Goal: Task Accomplishment & Management: Manage account settings

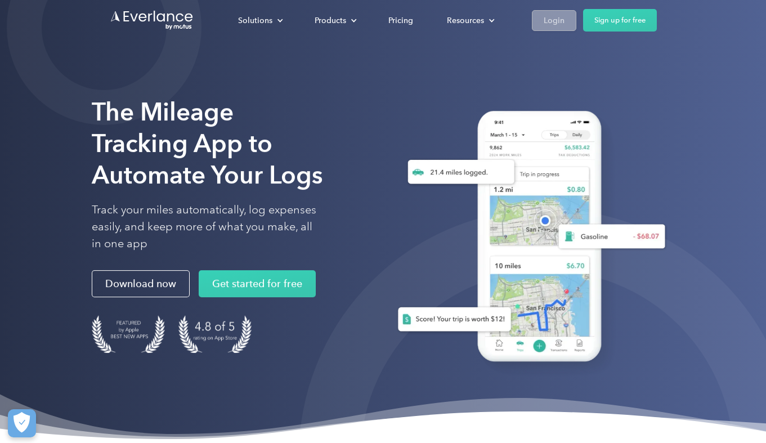
click at [560, 21] on div "Login" at bounding box center [553, 20] width 21 height 14
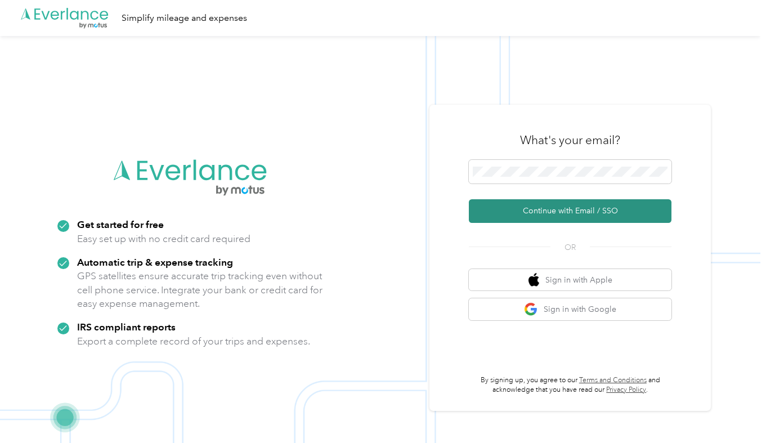
click at [505, 206] on button "Continue with Email / SSO" at bounding box center [570, 211] width 202 height 24
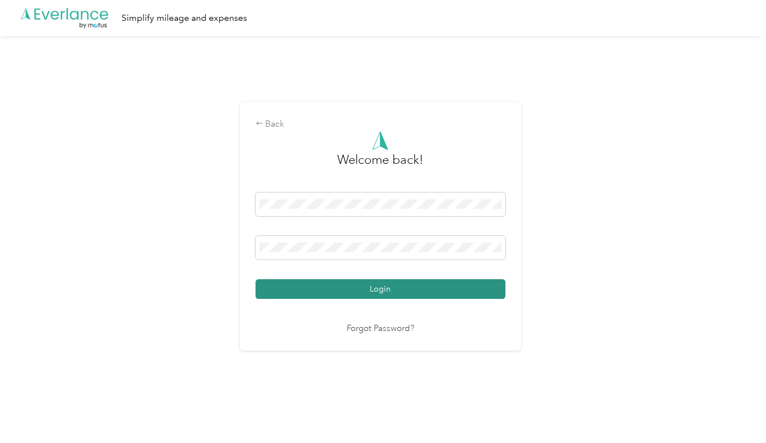
click at [301, 289] on button "Login" at bounding box center [380, 289] width 250 height 20
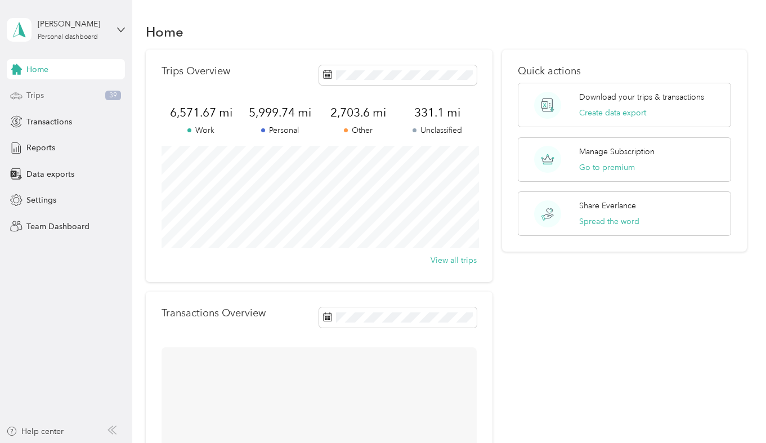
click at [72, 93] on div "Trips 39" at bounding box center [66, 95] width 118 height 20
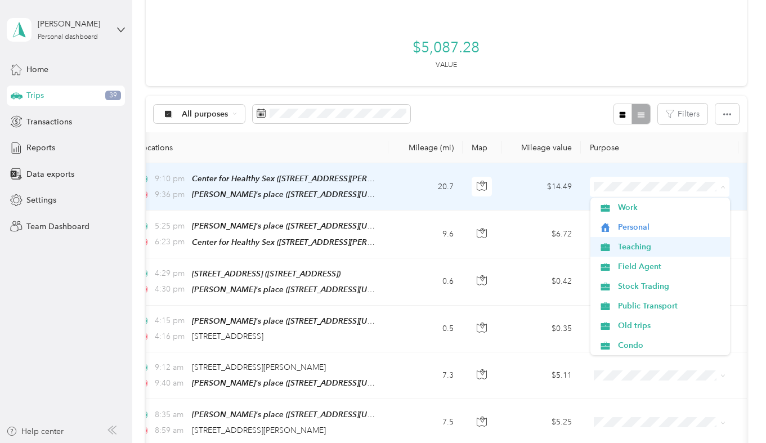
scroll to position [276, 0]
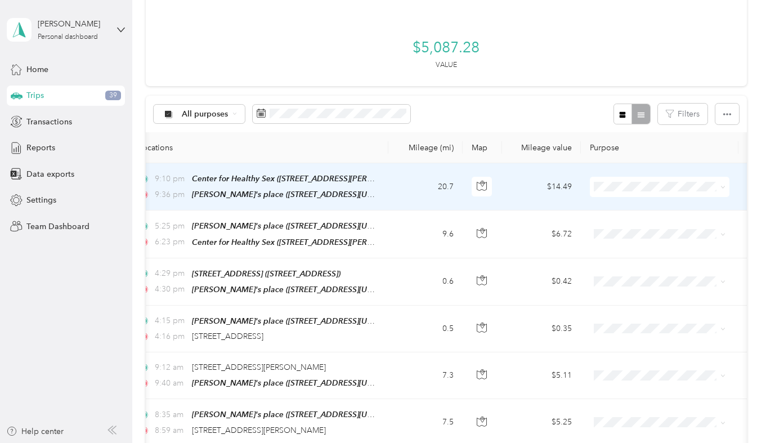
click at [624, 304] on span "Medical" at bounding box center [670, 305] width 104 height 12
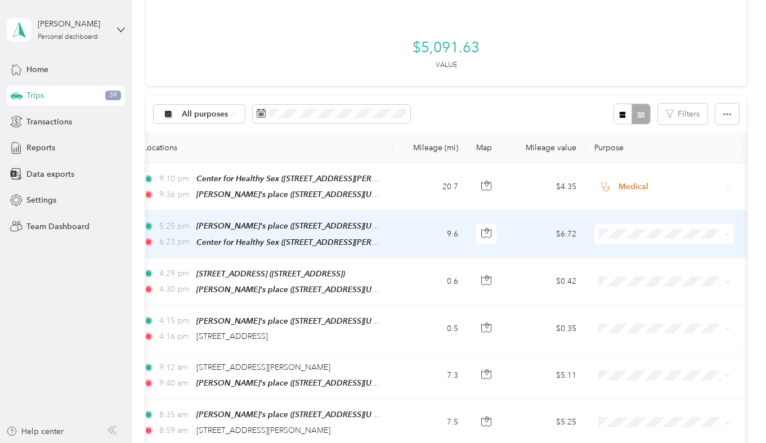
click at [643, 349] on span "Medical" at bounding box center [674, 352] width 104 height 12
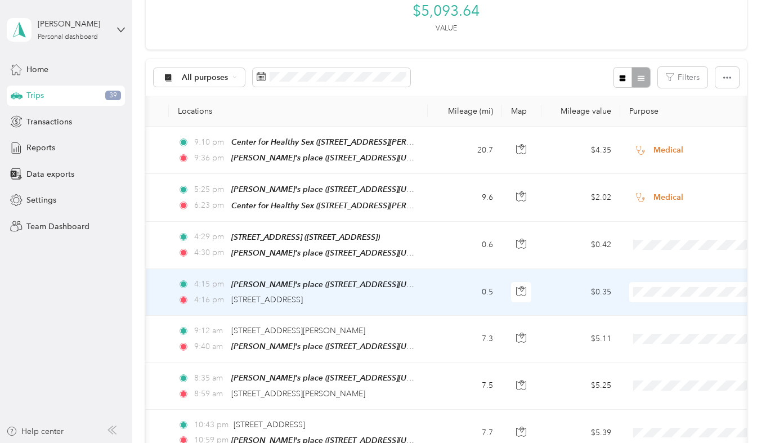
scroll to position [0, 130]
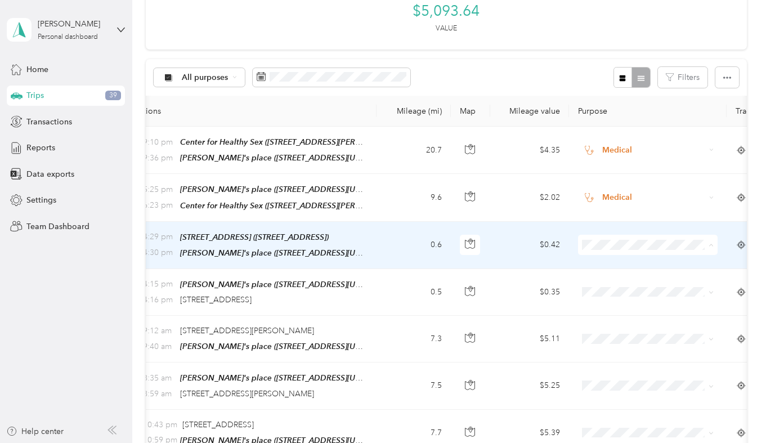
click at [619, 277] on li "Personal" at bounding box center [647, 284] width 139 height 20
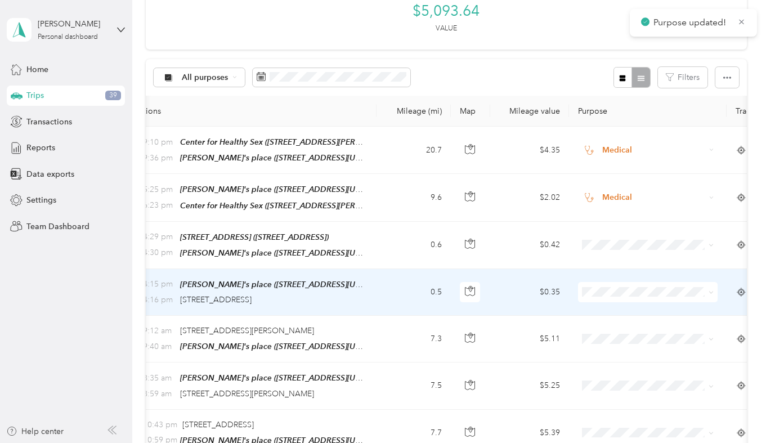
click at [610, 154] on span "Personal" at bounding box center [658, 151] width 104 height 12
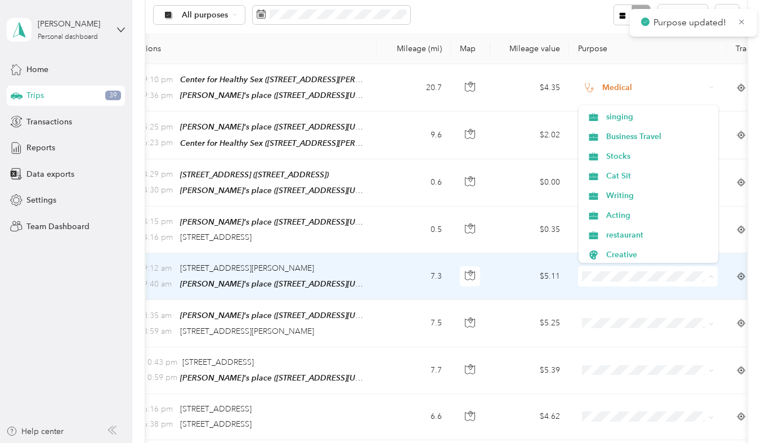
scroll to position [168, 0]
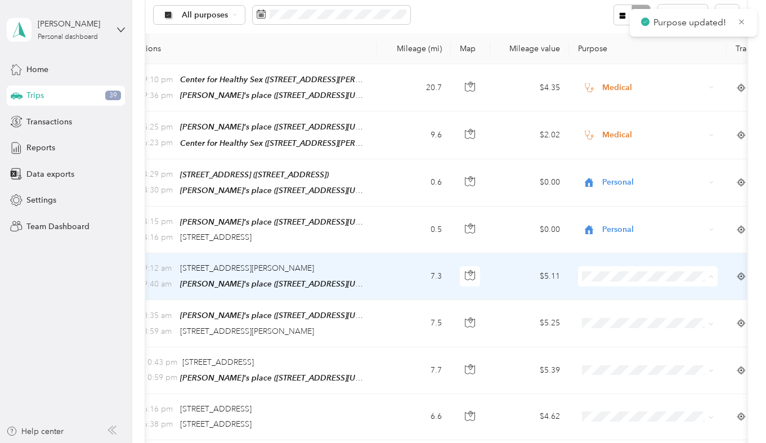
click at [620, 204] on span "Acting" at bounding box center [658, 203] width 104 height 12
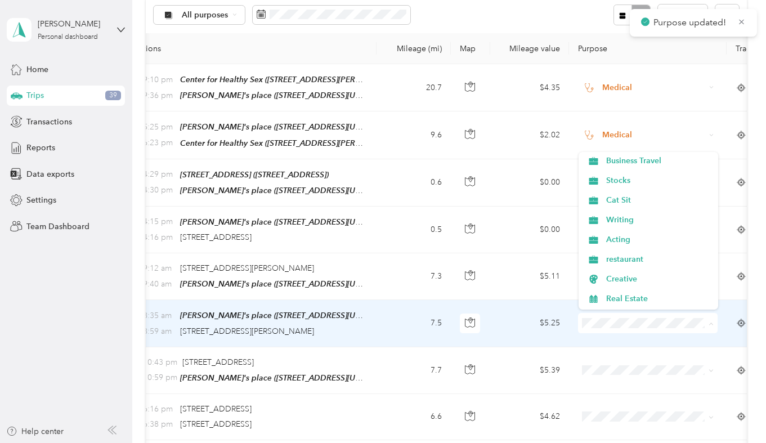
scroll to position [189, 0]
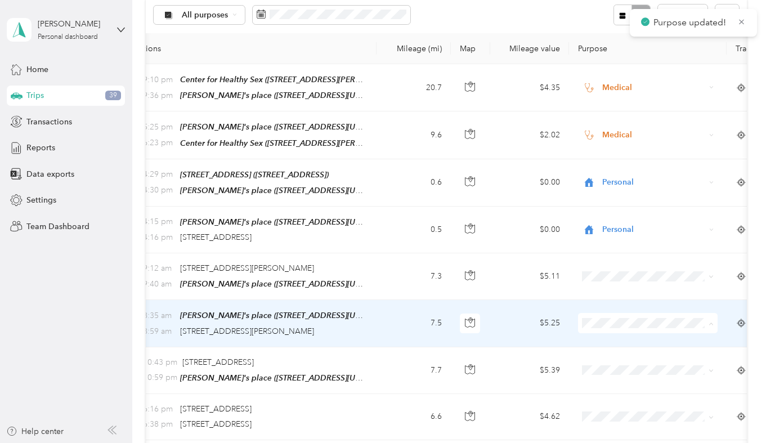
click at [622, 229] on span "Acting" at bounding box center [658, 229] width 104 height 12
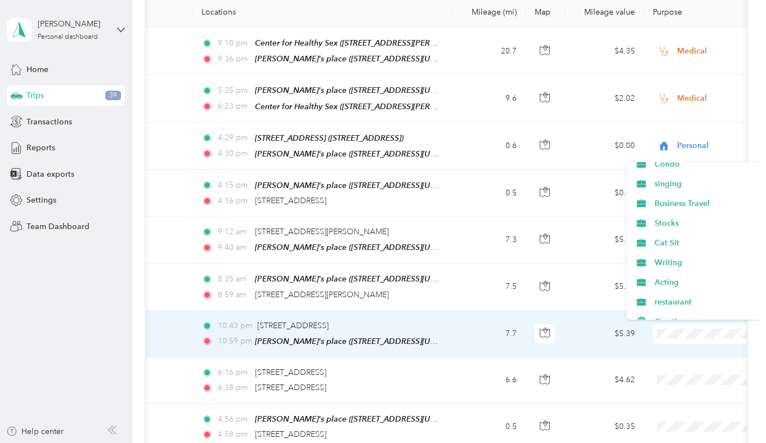
scroll to position [152, 0]
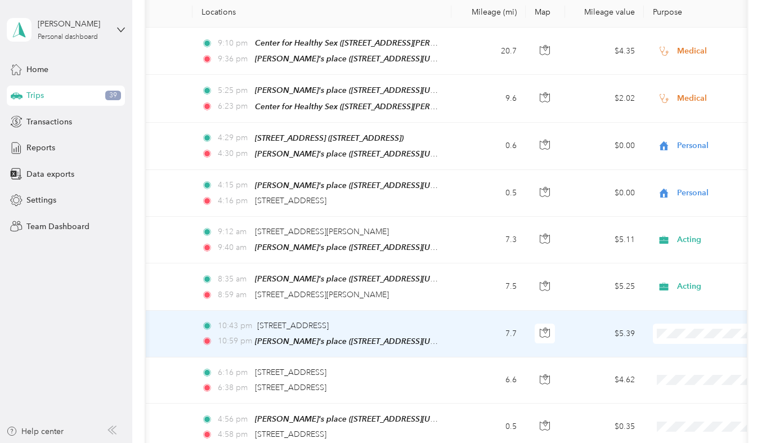
click at [672, 272] on span "Acting" at bounding box center [706, 276] width 104 height 12
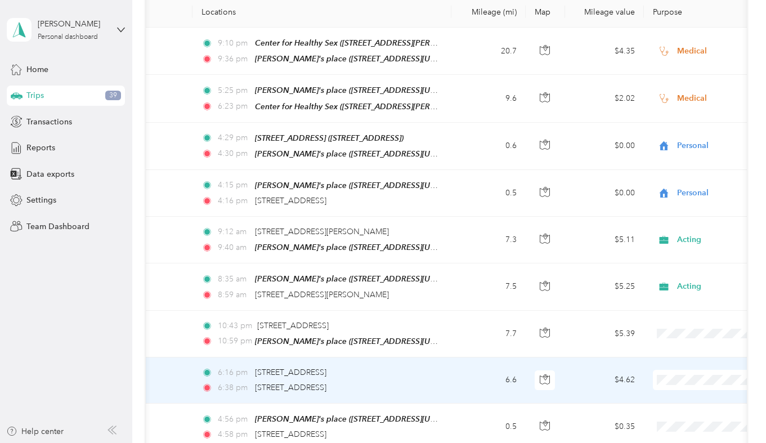
click at [670, 370] on span at bounding box center [721, 380] width 139 height 20
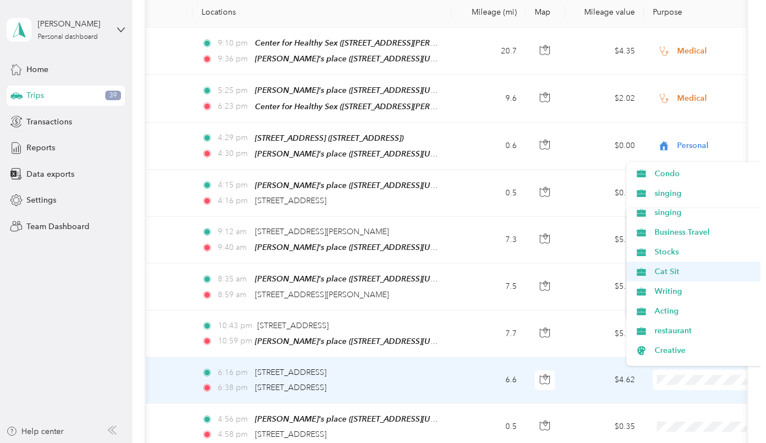
scroll to position [172, 0]
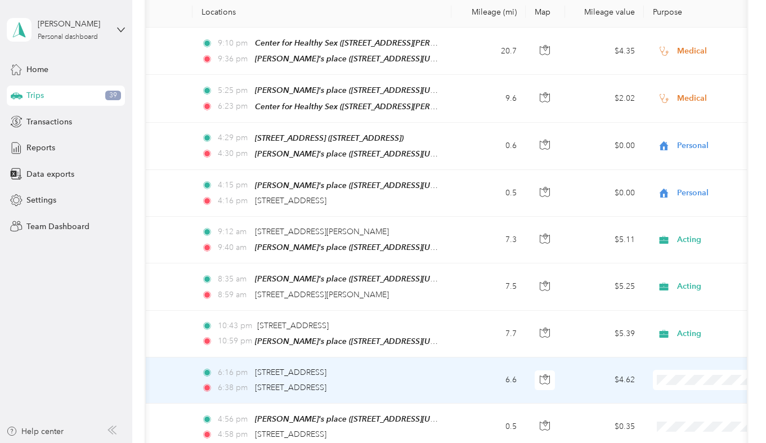
click at [673, 304] on span "Acting" at bounding box center [706, 302] width 104 height 12
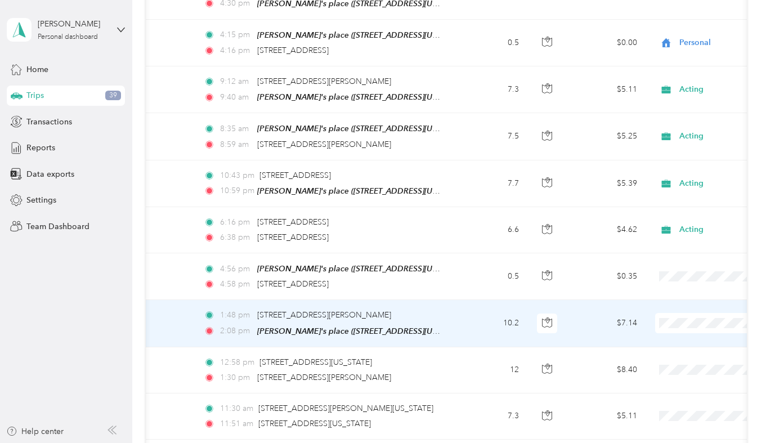
scroll to position [0, 58]
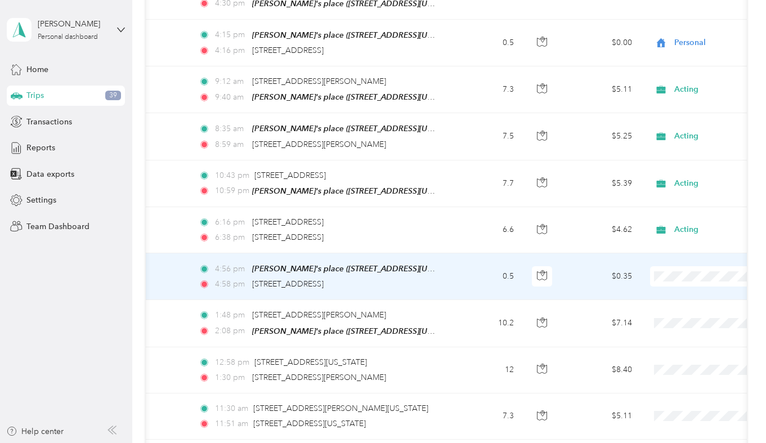
click at [663, 309] on span "Personal" at bounding box center [706, 314] width 104 height 12
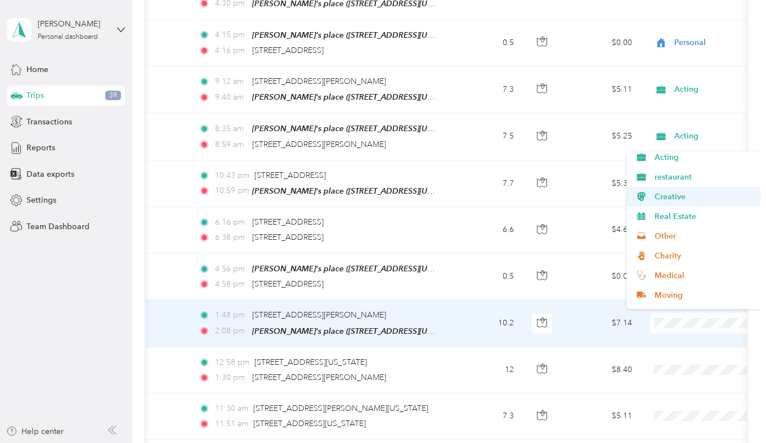
scroll to position [267, 0]
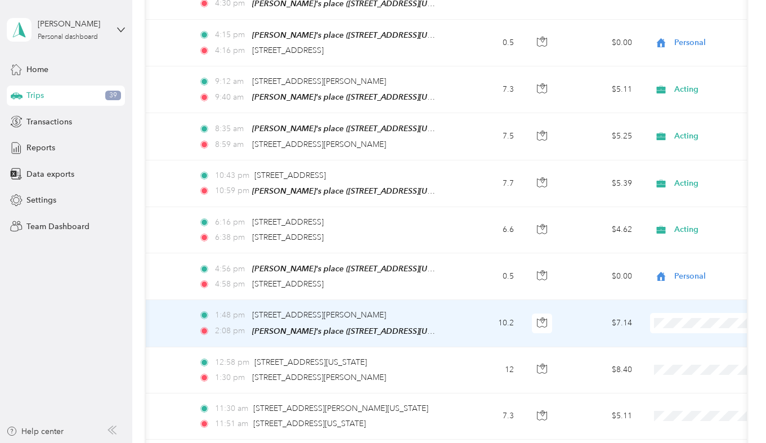
click at [654, 267] on span "Medical" at bounding box center [706, 266] width 104 height 12
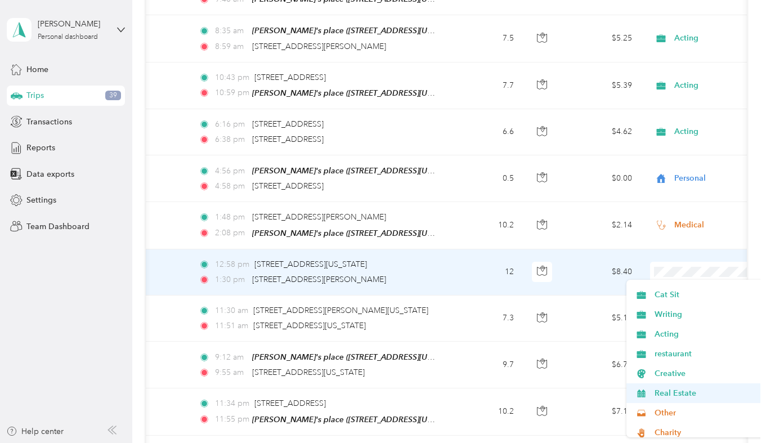
scroll to position [276, 0]
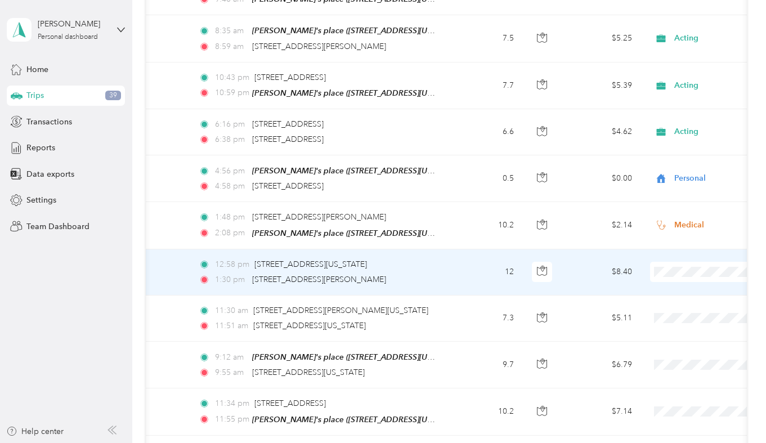
click at [659, 387] on span "Medical" at bounding box center [706, 388] width 104 height 12
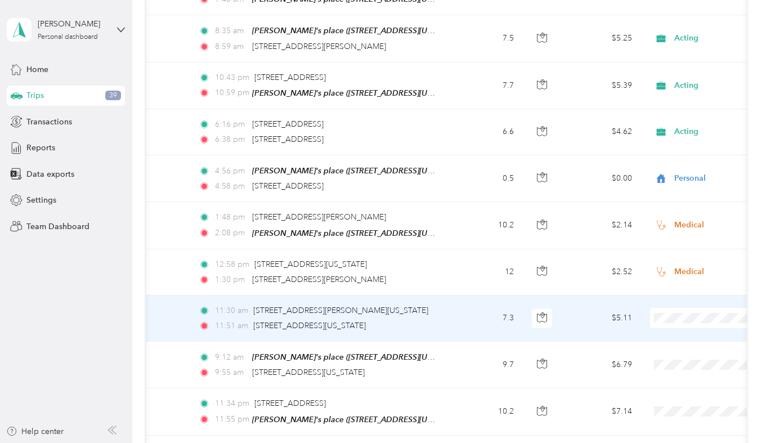
click at [668, 255] on span "Medical" at bounding box center [706, 254] width 104 height 12
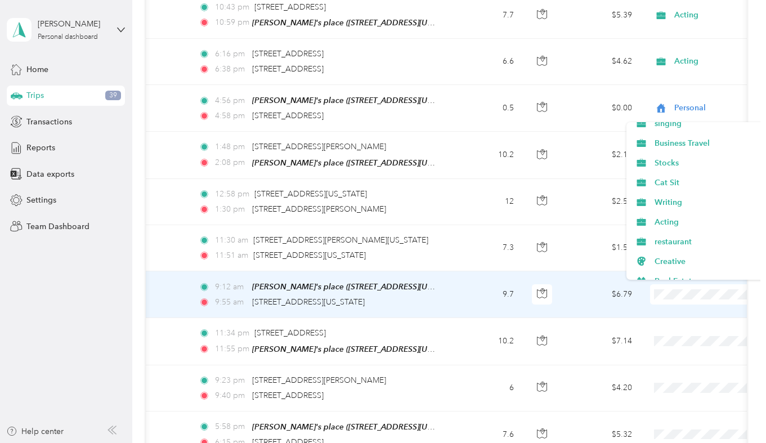
scroll to position [174, 0]
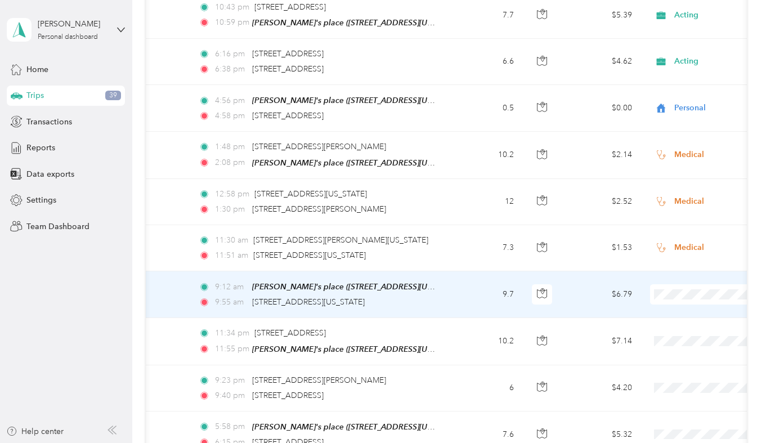
click at [675, 201] on ol "Work Personal Teaching Field Agent Stock Trading Public Transport Old trips Con…" at bounding box center [695, 200] width 139 height 157
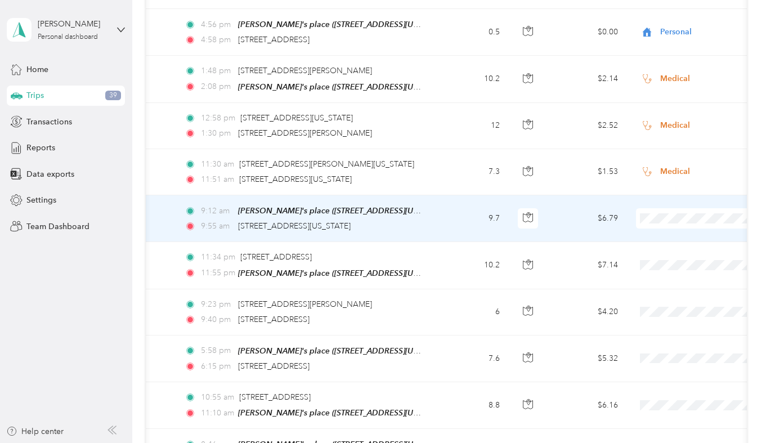
click at [661, 299] on span "Writing" at bounding box center [706, 298] width 104 height 12
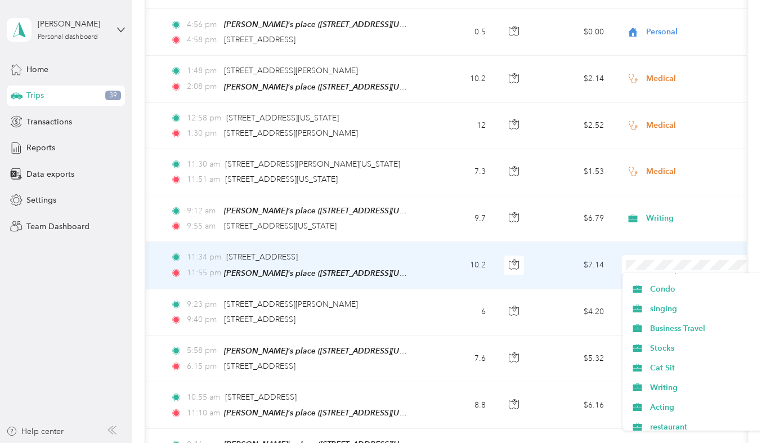
scroll to position [173, 0]
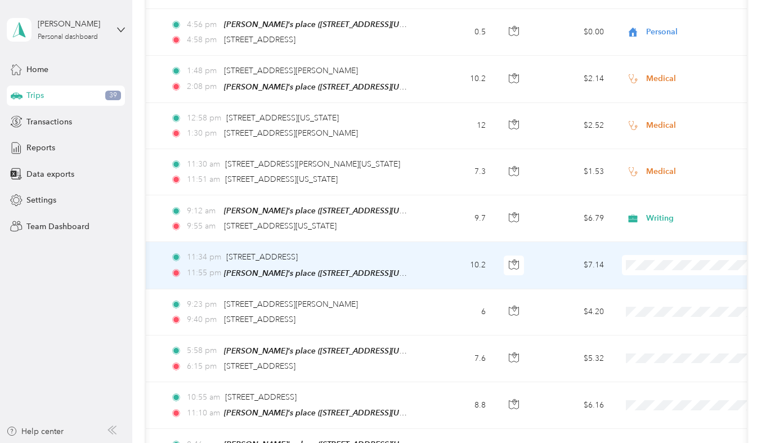
click at [647, 344] on span "Writing" at bounding box center [692, 346] width 124 height 12
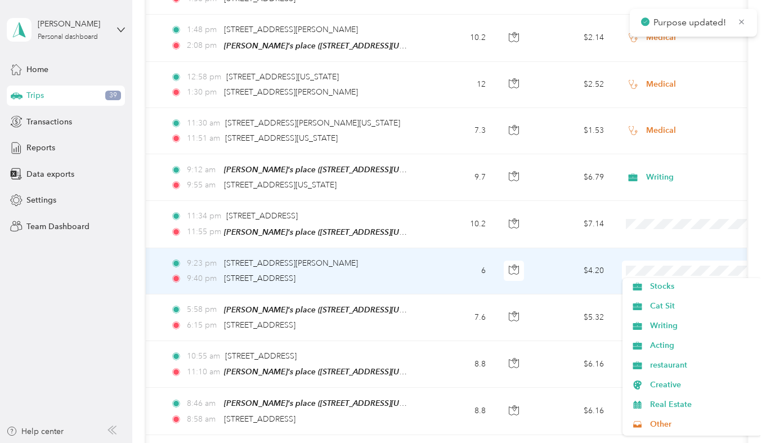
scroll to position [208, 0]
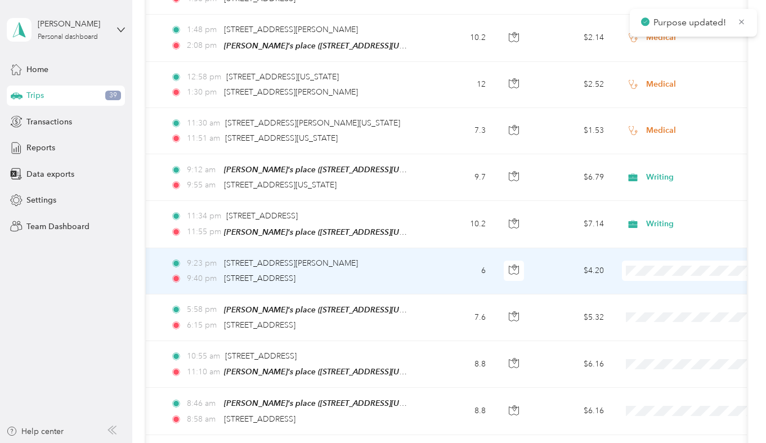
click at [655, 317] on span "Writing" at bounding box center [702, 316] width 104 height 12
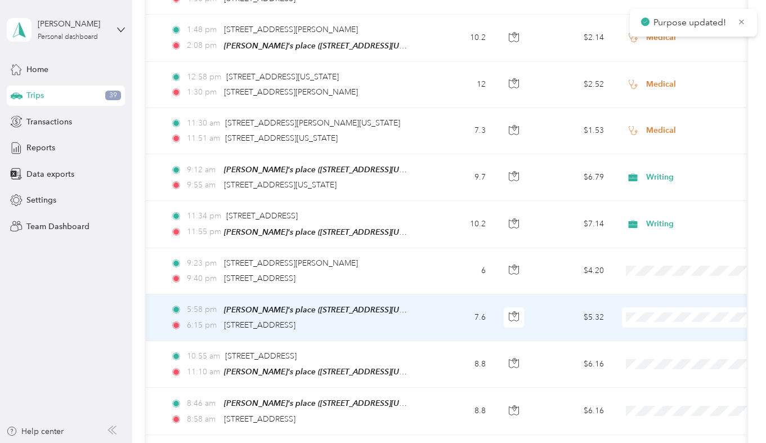
click at [646, 178] on li "Personal" at bounding box center [691, 172] width 139 height 20
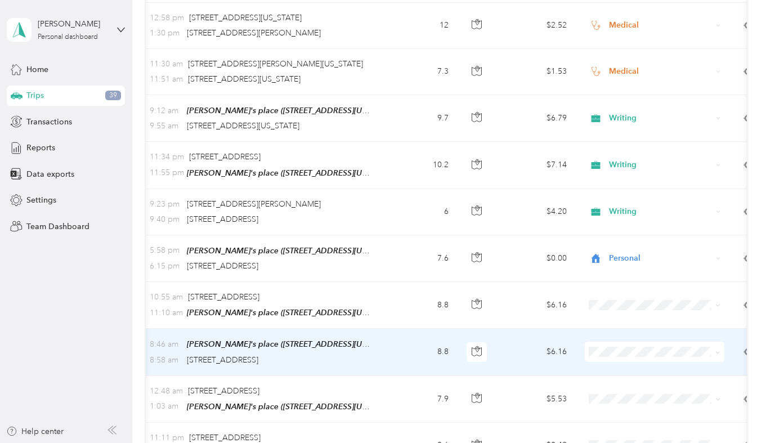
scroll to position [0, 124]
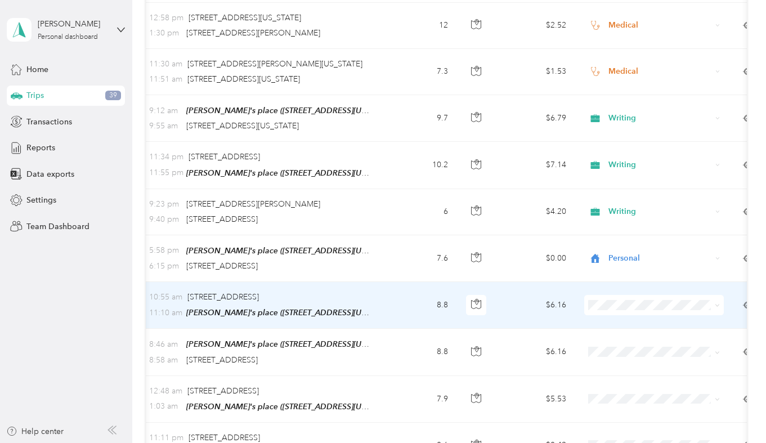
click at [607, 307] on span at bounding box center [653, 305] width 139 height 20
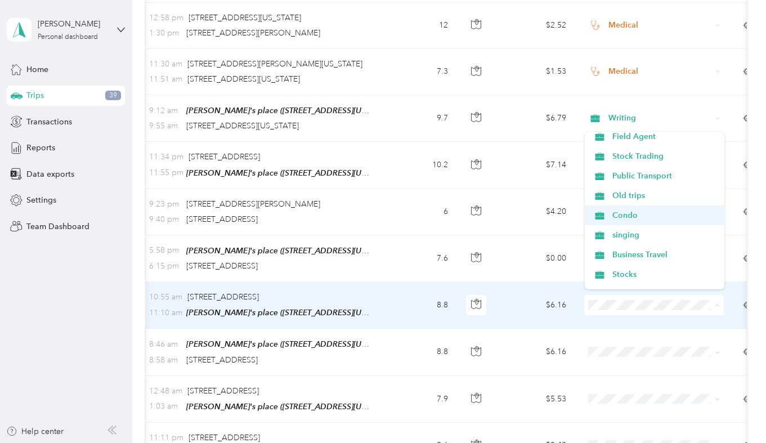
scroll to position [117, 0]
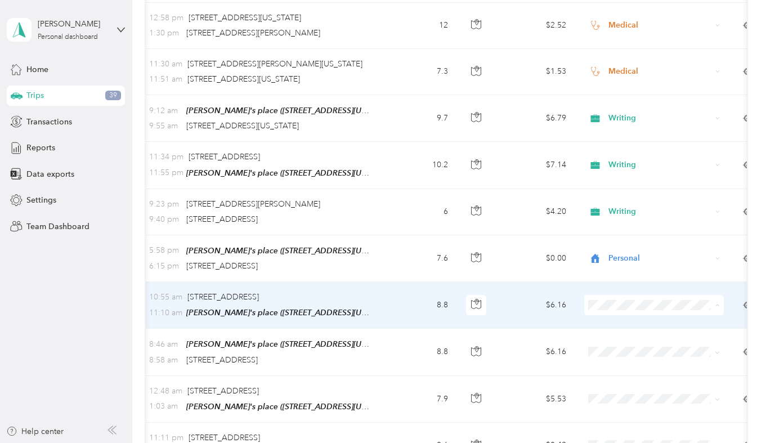
click at [613, 274] on li "Acting" at bounding box center [653, 281] width 139 height 20
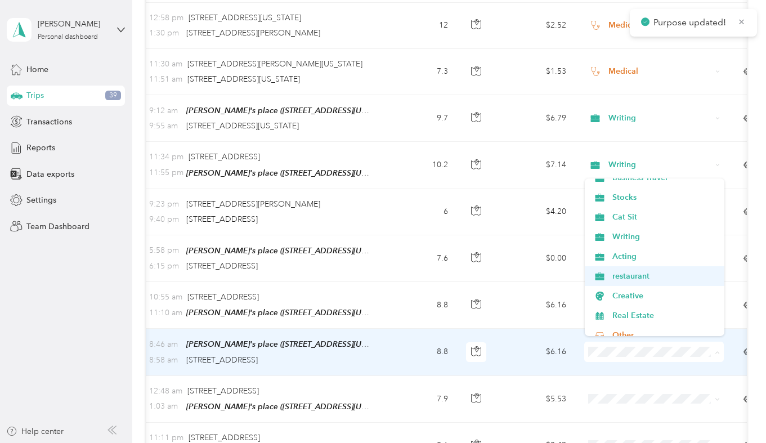
scroll to position [188, 0]
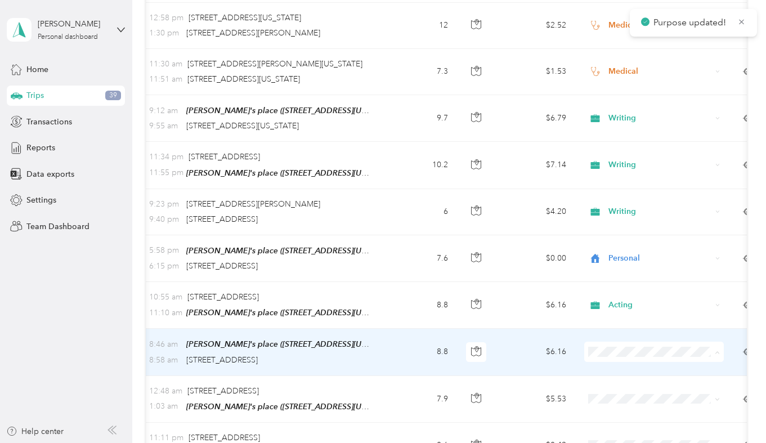
click at [617, 262] on ol "Work Personal Teaching Field Agent Stock Trading Public Transport Old trips Con…" at bounding box center [653, 256] width 139 height 157
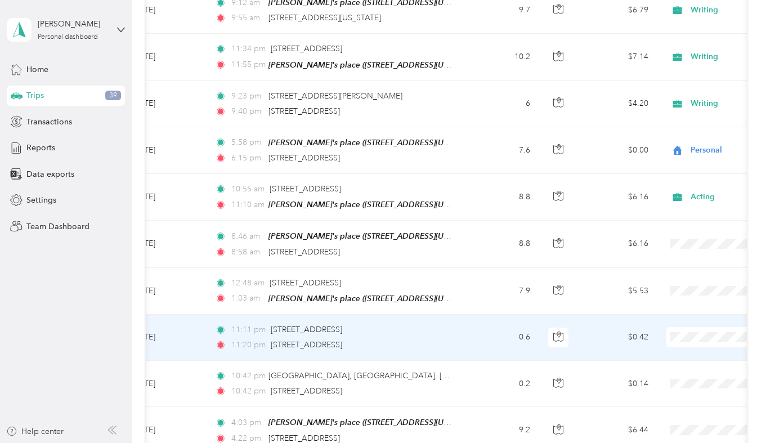
scroll to position [857, 0]
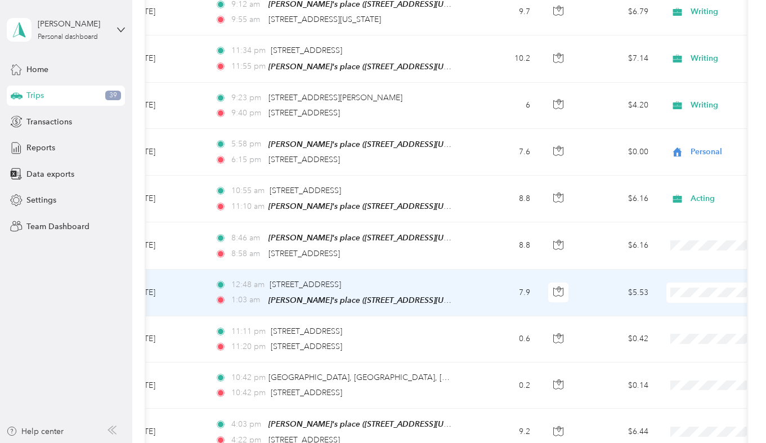
click at [670, 150] on span "Personal" at bounding box center [706, 148] width 104 height 12
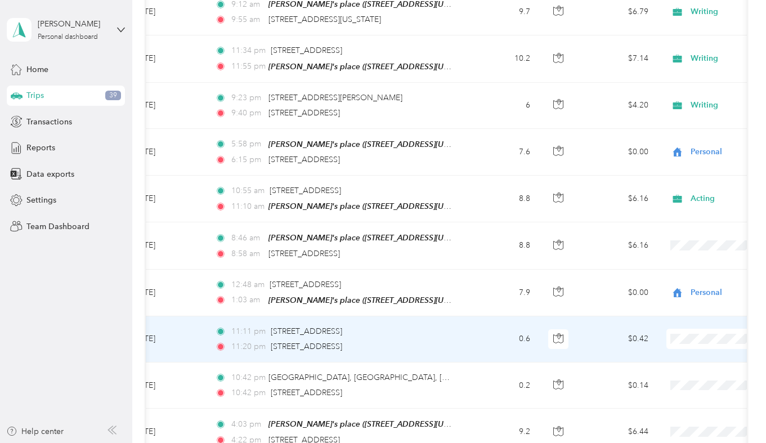
click at [673, 196] on span "Personal" at bounding box center [706, 192] width 104 height 12
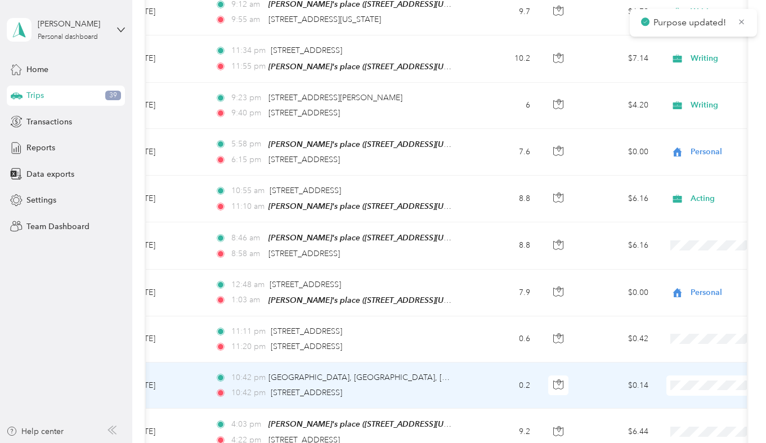
scroll to position [0, 100]
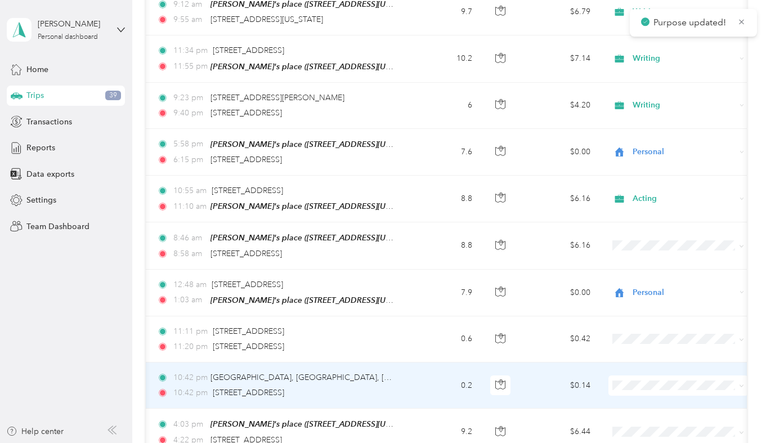
click at [632, 239] on span "Personal" at bounding box center [678, 241] width 124 height 12
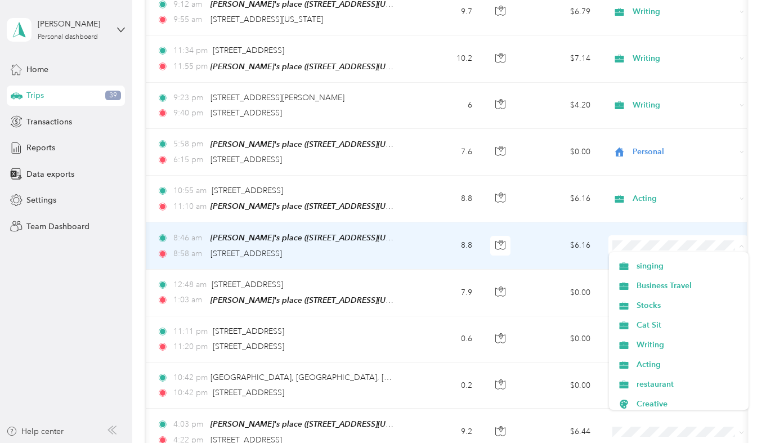
scroll to position [221, 0]
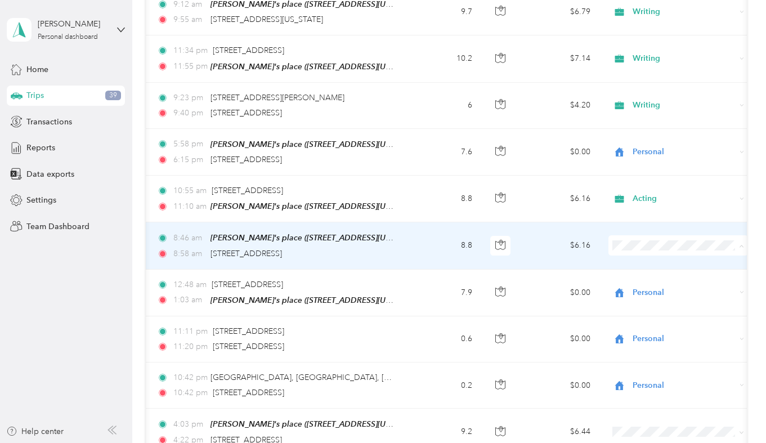
click at [649, 301] on li "Acting" at bounding box center [678, 297] width 139 height 20
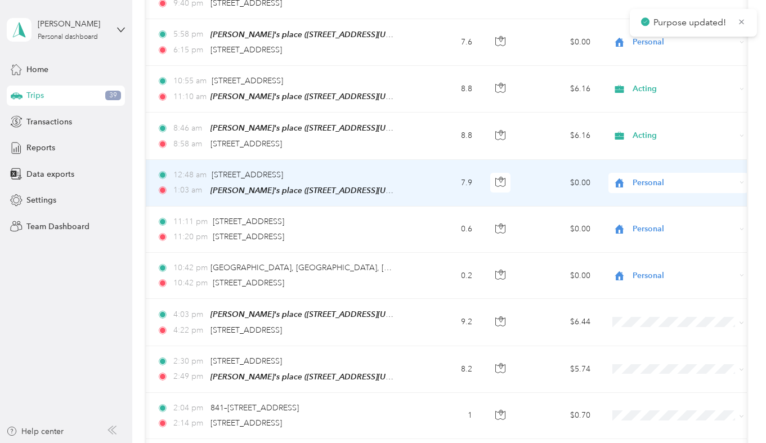
scroll to position [979, 0]
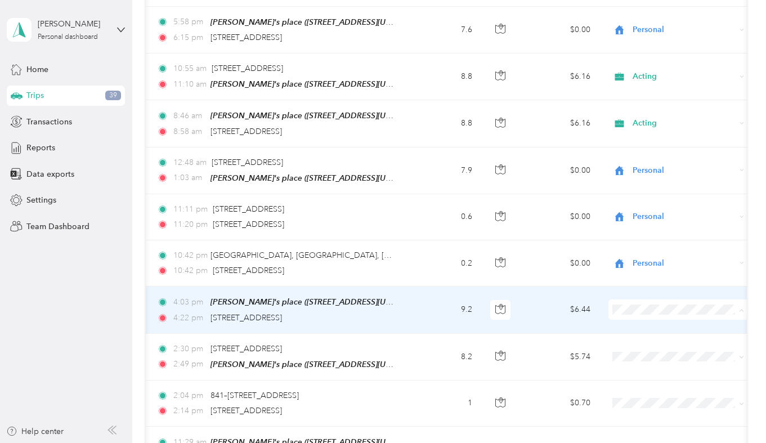
click at [633, 170] on ol "Work Personal Teaching Field Agent Stock Trading Public Transport Old trips Con…" at bounding box center [678, 214] width 139 height 157
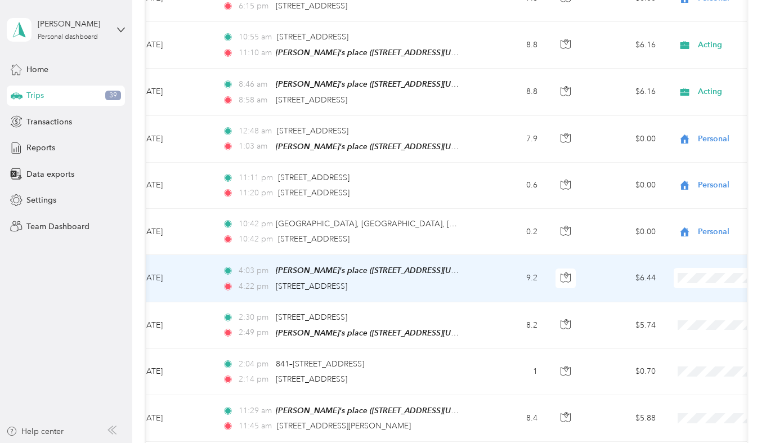
scroll to position [0, 34]
click at [503, 278] on td "9.2" at bounding box center [510, 278] width 74 height 47
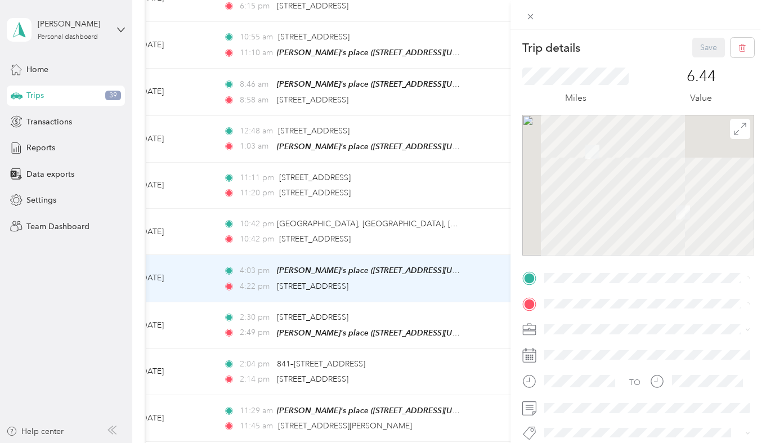
scroll to position [114, 0]
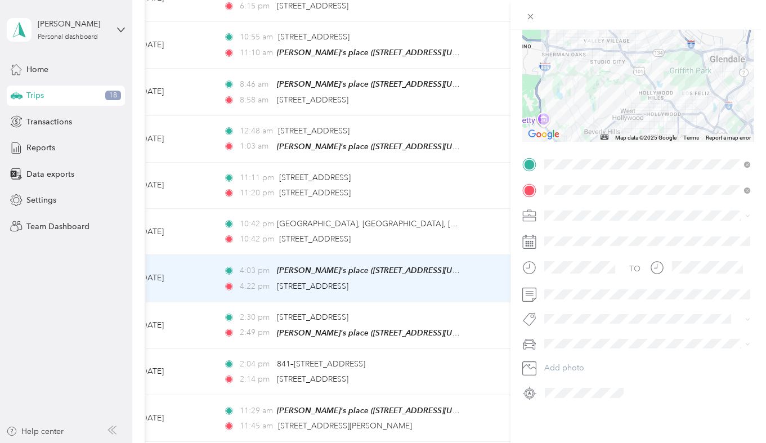
click at [580, 301] on span "Not my car" at bounding box center [567, 303] width 39 height 10
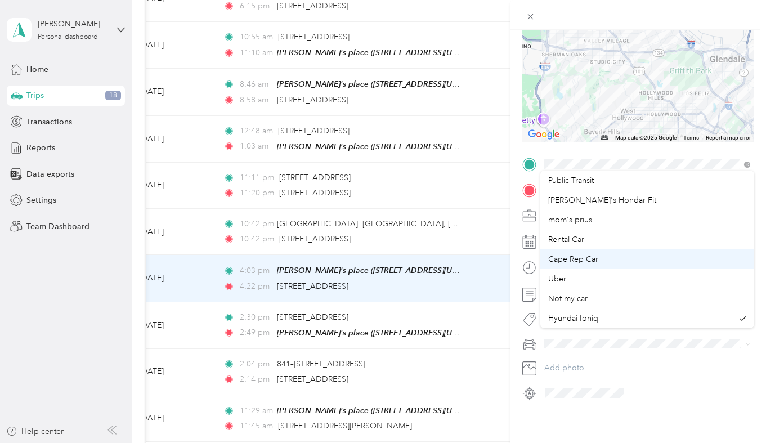
scroll to position [0, 0]
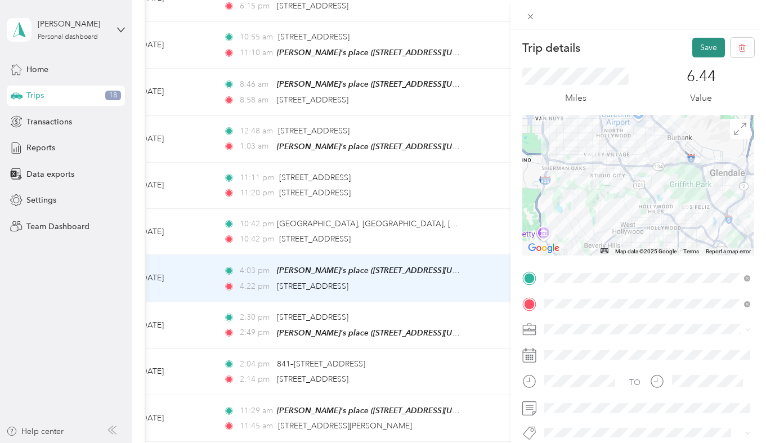
click at [710, 51] on button "Save" at bounding box center [708, 48] width 33 height 20
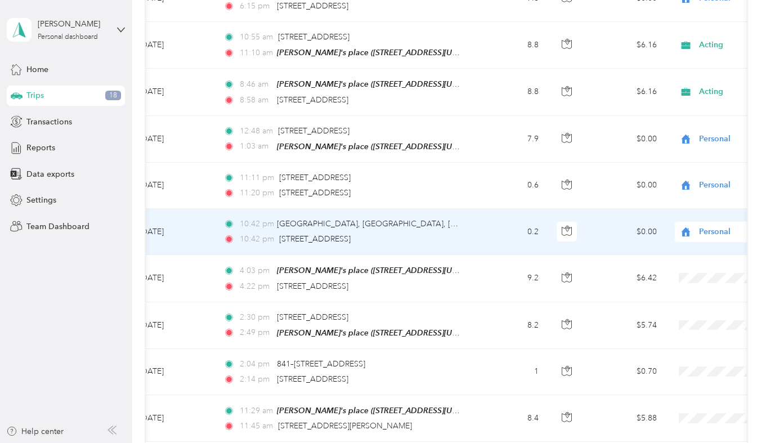
click at [497, 227] on td "0.2" at bounding box center [510, 232] width 74 height 46
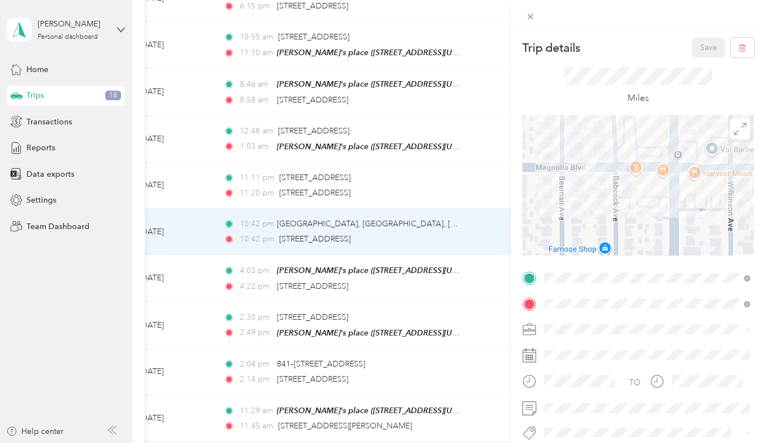
scroll to position [114, 0]
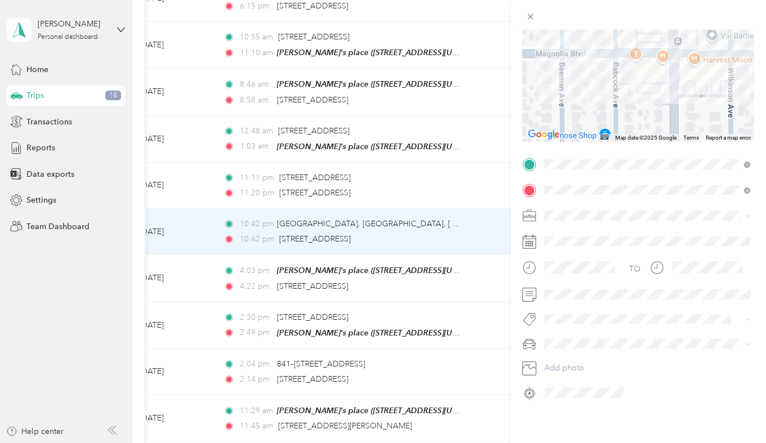
click at [574, 303] on span "Not my car" at bounding box center [567, 303] width 39 height 10
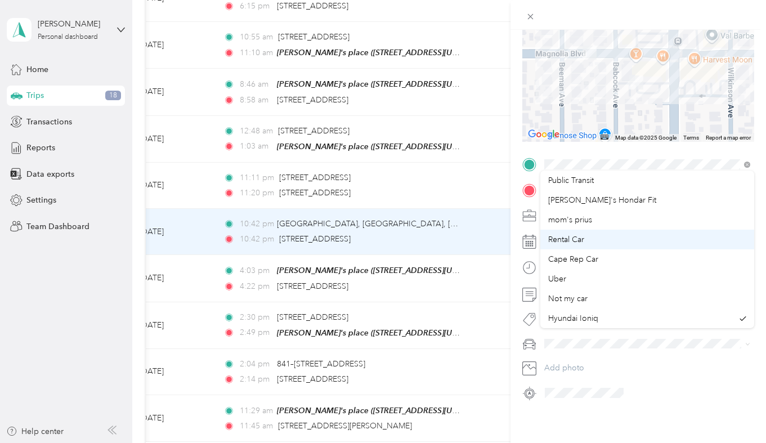
scroll to position [0, 0]
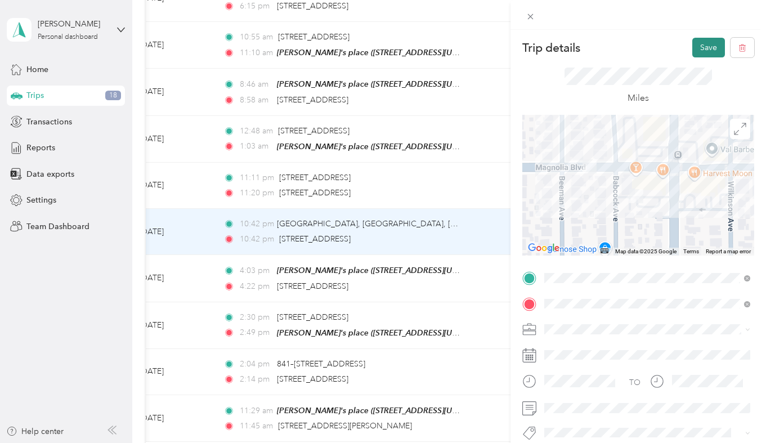
click at [705, 54] on button "Save" at bounding box center [708, 48] width 33 height 20
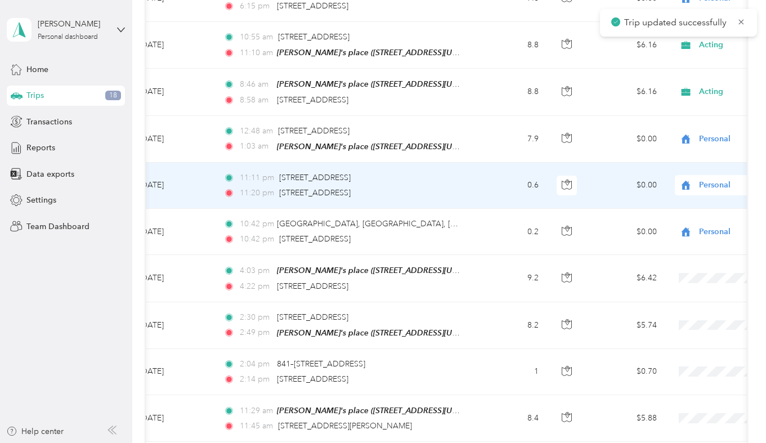
click at [490, 182] on td "0.6" at bounding box center [510, 186] width 74 height 46
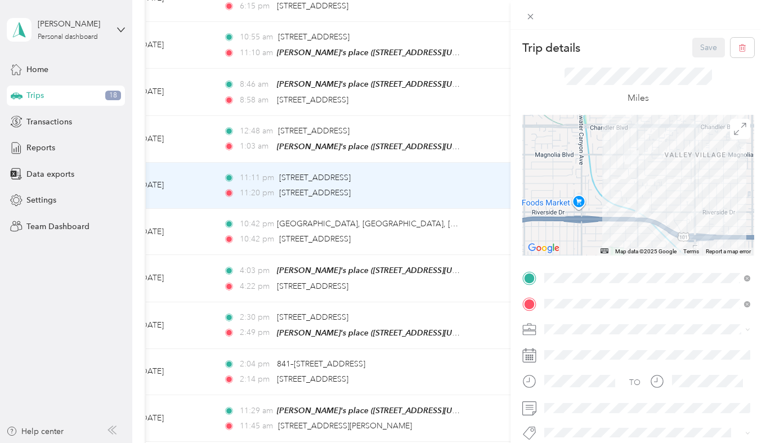
scroll to position [92, 0]
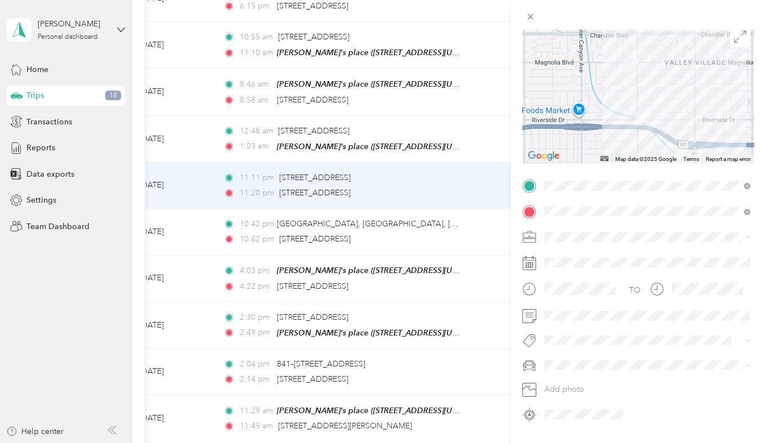
click at [565, 328] on div "Not my car" at bounding box center [647, 325] width 198 height 12
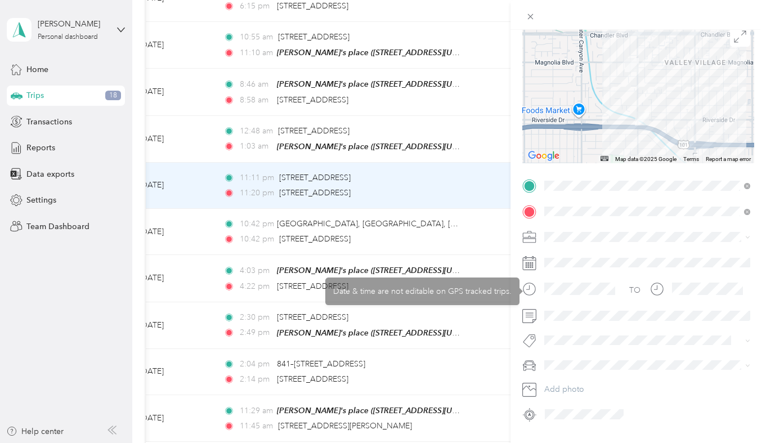
scroll to position [0, 0]
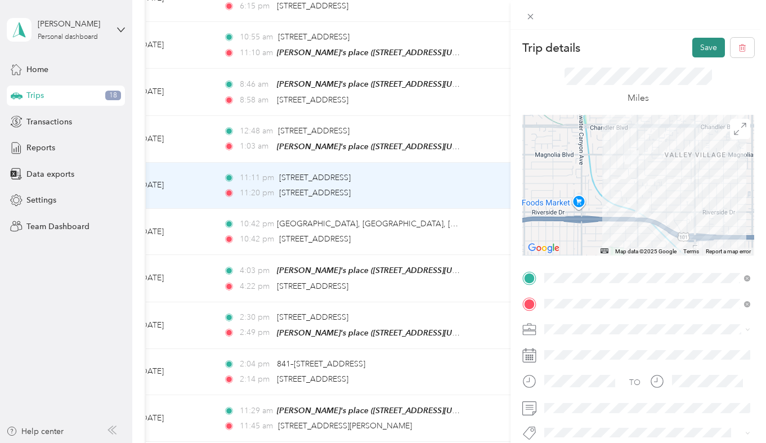
click at [703, 49] on button "Save" at bounding box center [708, 48] width 33 height 20
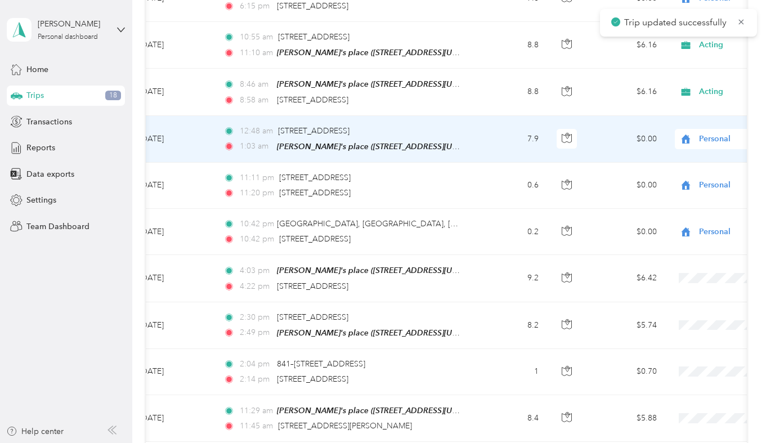
click at [506, 142] on td "7.9" at bounding box center [510, 139] width 74 height 47
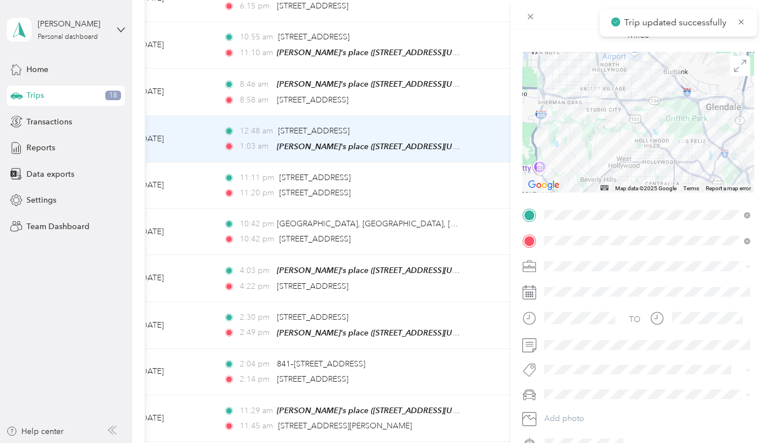
scroll to position [114, 0]
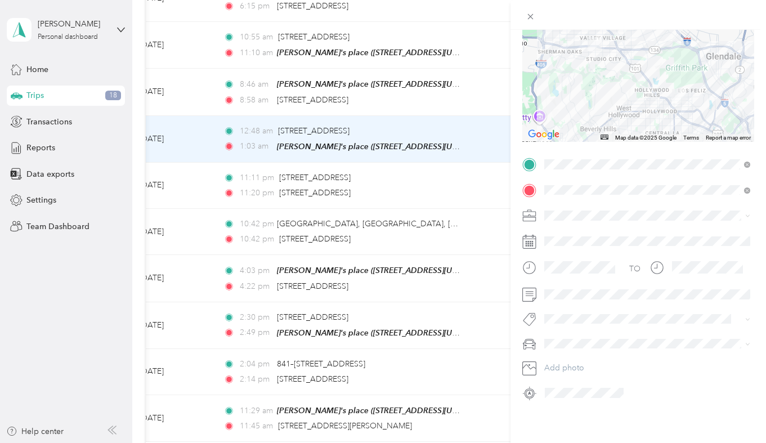
click at [572, 304] on span "Not my car" at bounding box center [567, 302] width 39 height 10
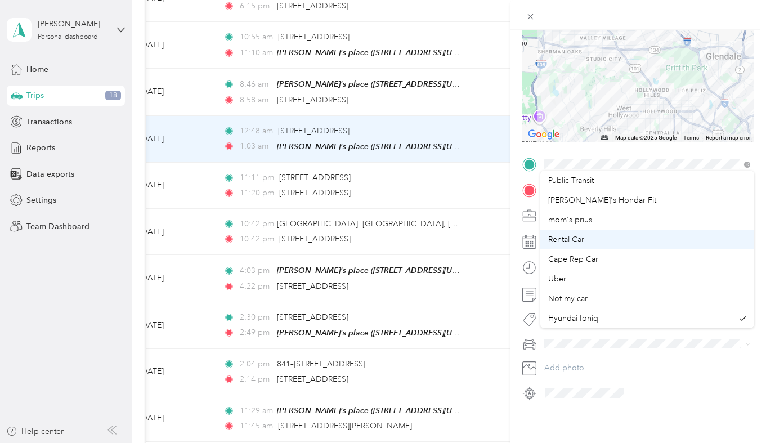
scroll to position [0, 0]
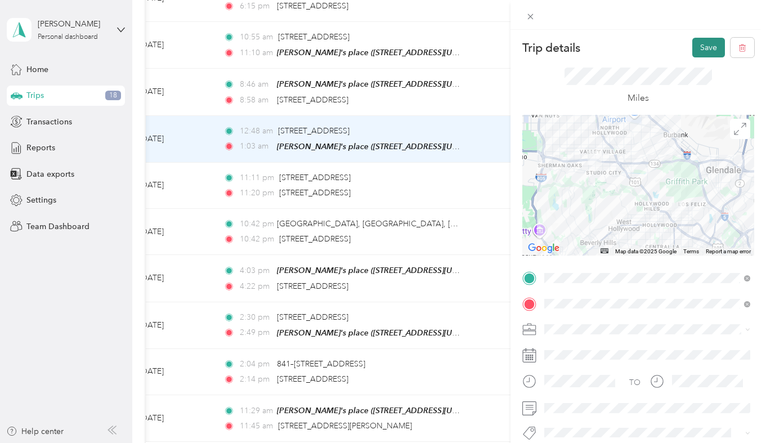
click at [709, 44] on button "Save" at bounding box center [708, 48] width 33 height 20
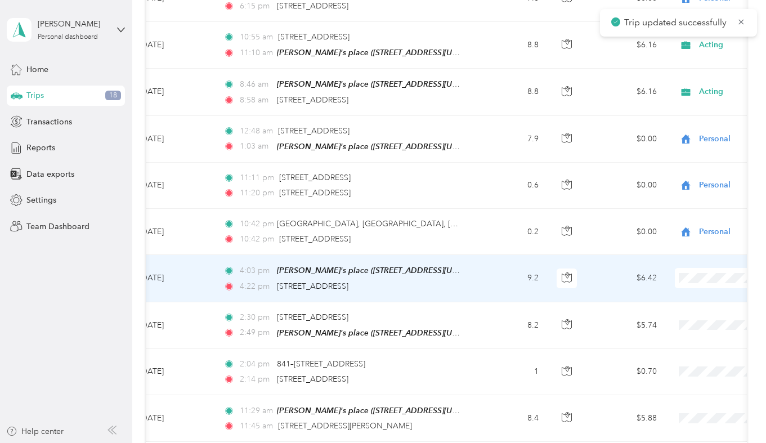
scroll to position [1061, 0]
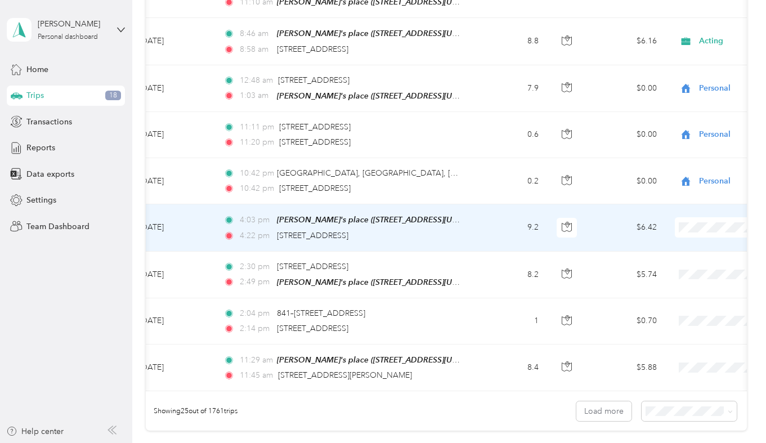
click at [492, 223] on td "9.2" at bounding box center [510, 227] width 74 height 47
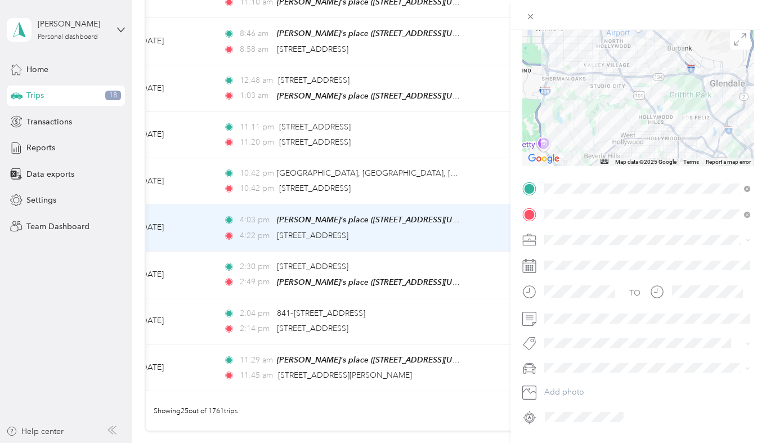
scroll to position [114, 0]
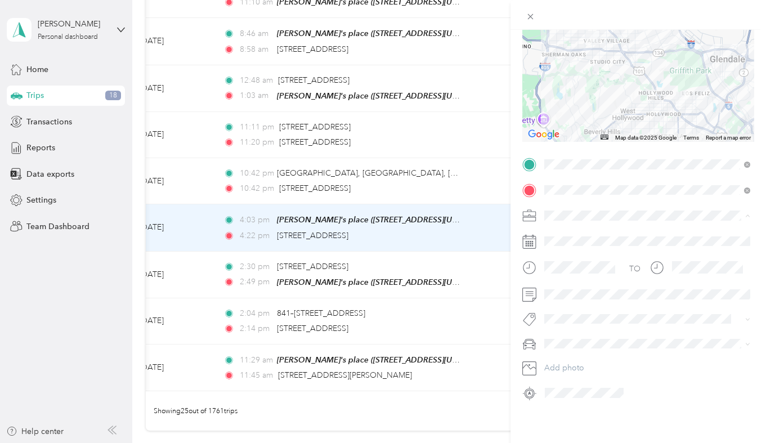
click at [562, 255] on span "Personal" at bounding box center [563, 255] width 30 height 10
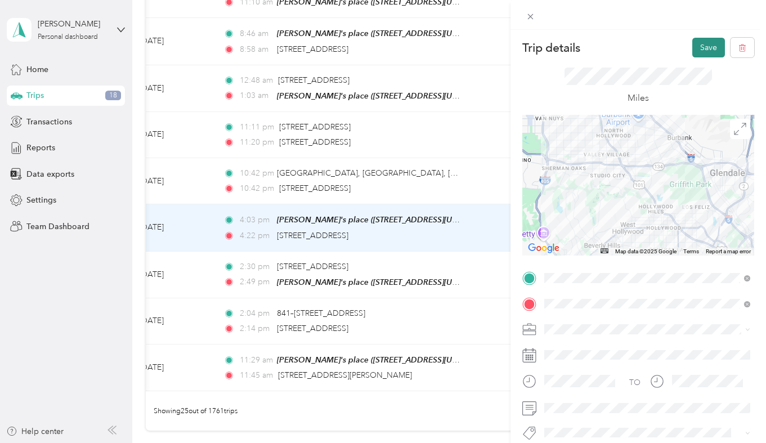
click at [701, 49] on button "Save" at bounding box center [708, 48] width 33 height 20
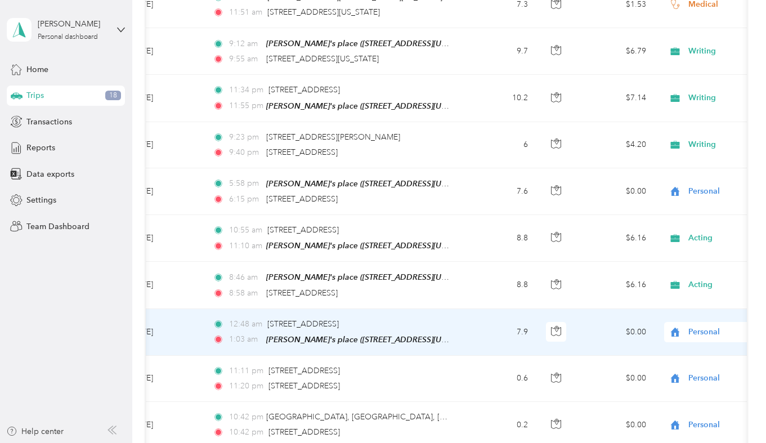
scroll to position [811, 0]
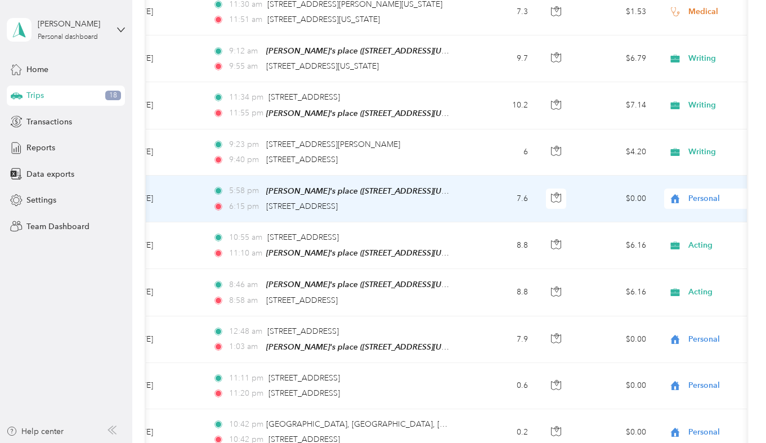
click at [483, 192] on td "7.6" at bounding box center [499, 198] width 74 height 47
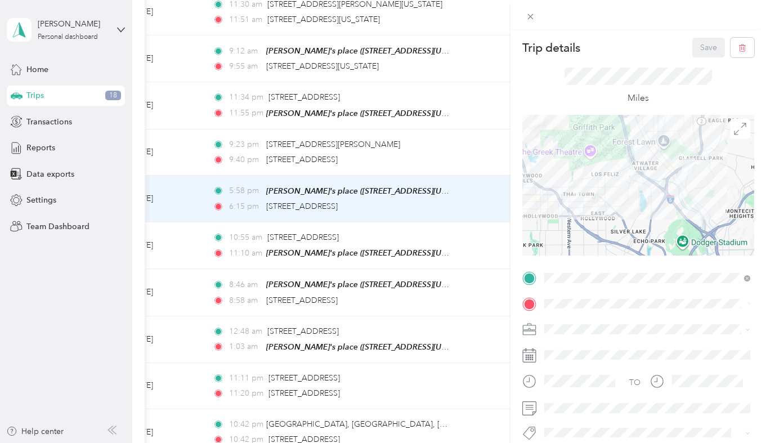
scroll to position [114, 0]
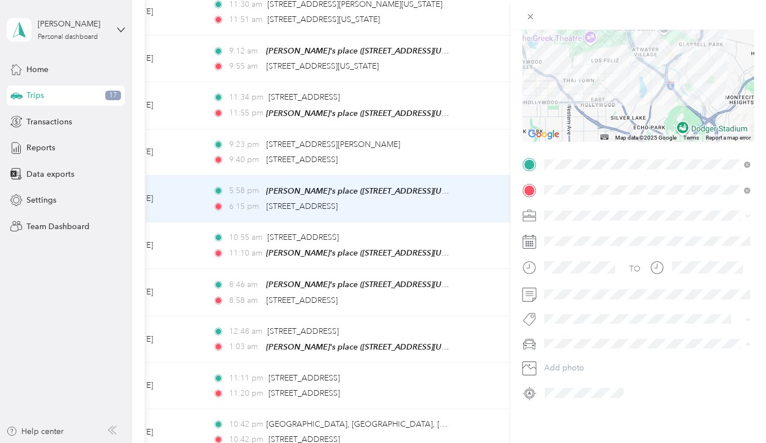
click at [585, 305] on span "Not my car" at bounding box center [567, 304] width 39 height 10
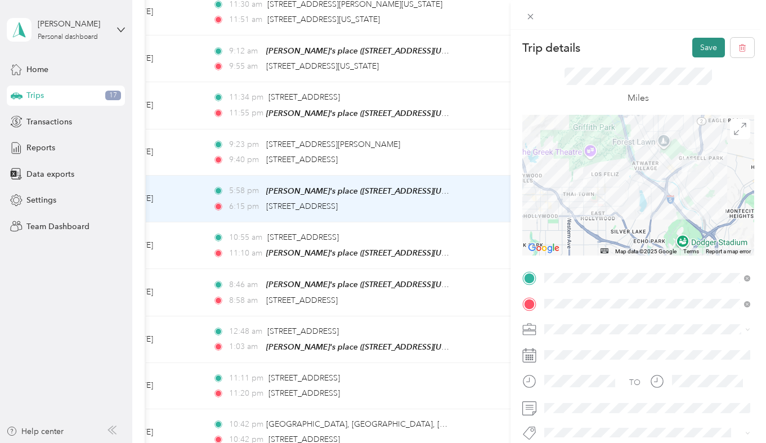
click at [718, 48] on button "Save" at bounding box center [708, 48] width 33 height 20
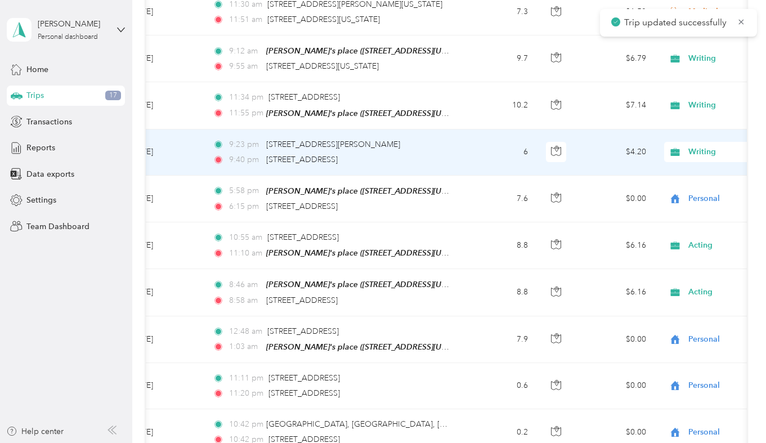
click at [472, 146] on td "6" at bounding box center [499, 152] width 74 height 46
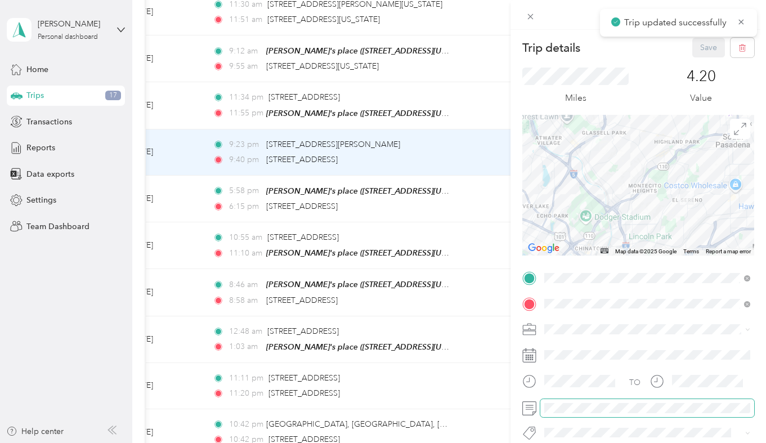
scroll to position [114, 0]
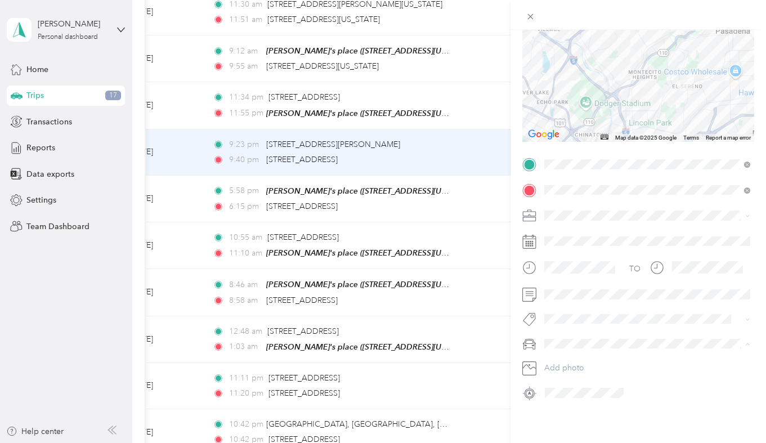
click at [588, 309] on li "Not my car" at bounding box center [647, 304] width 214 height 20
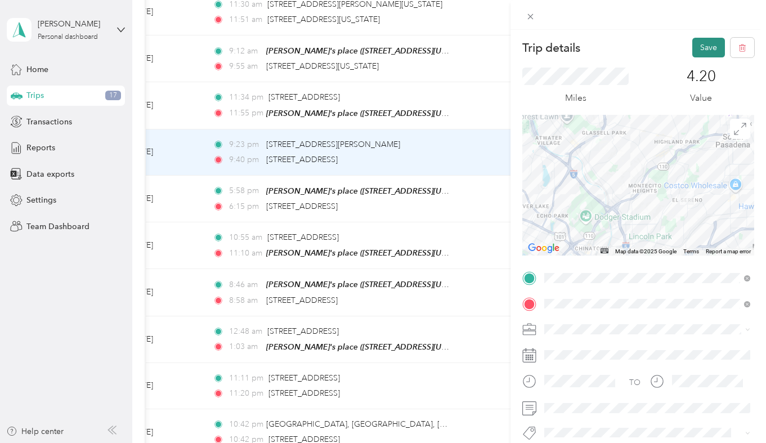
click at [714, 47] on button "Save" at bounding box center [708, 48] width 33 height 20
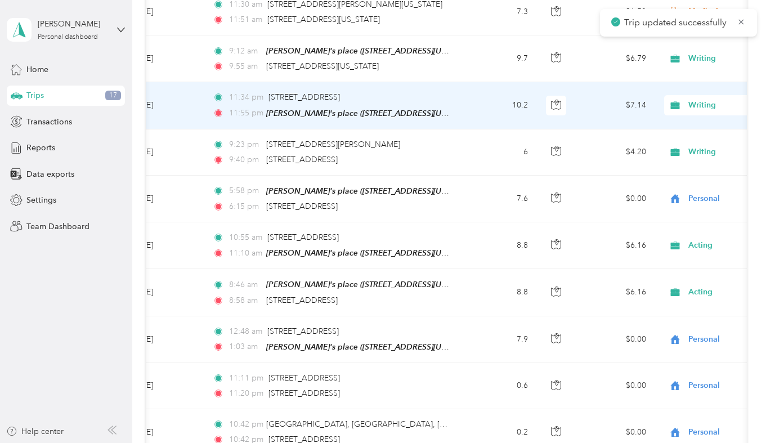
click at [494, 97] on td "10.2" at bounding box center [499, 105] width 74 height 47
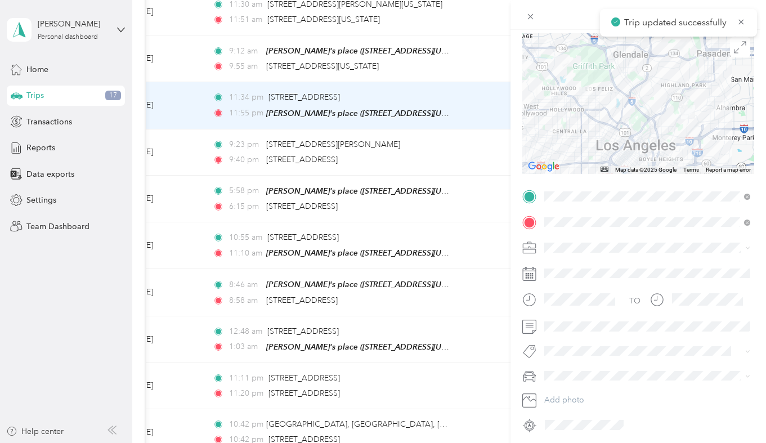
scroll to position [114, 0]
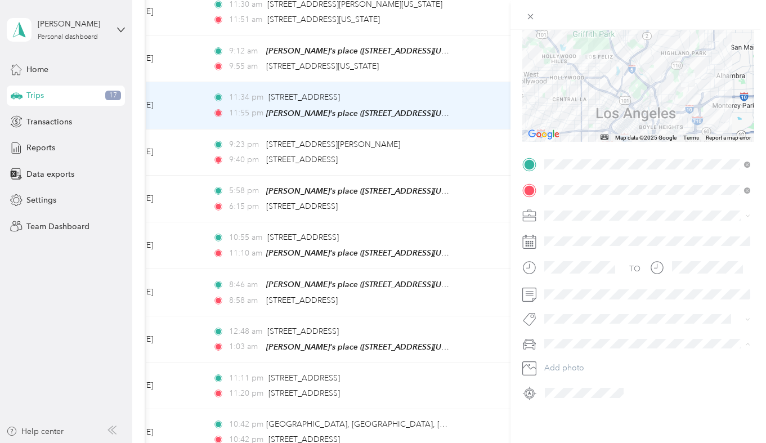
click at [575, 310] on ol "Public Transit [PERSON_NAME]'s Hondar Fit mom's prius Rental Car Cape Rep Car U…" at bounding box center [647, 254] width 214 height 157
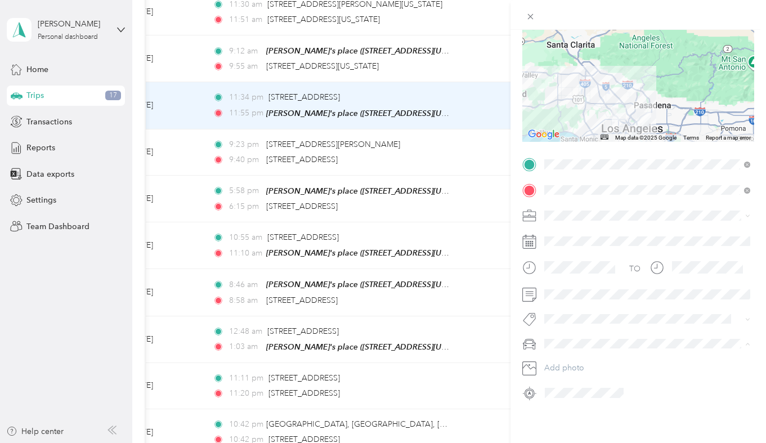
click at [586, 298] on div "Not my car" at bounding box center [647, 304] width 198 height 12
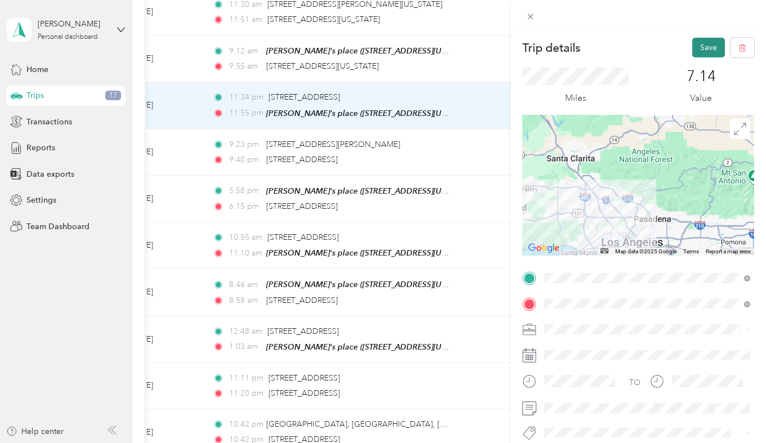
click at [710, 41] on button "Save" at bounding box center [708, 48] width 33 height 20
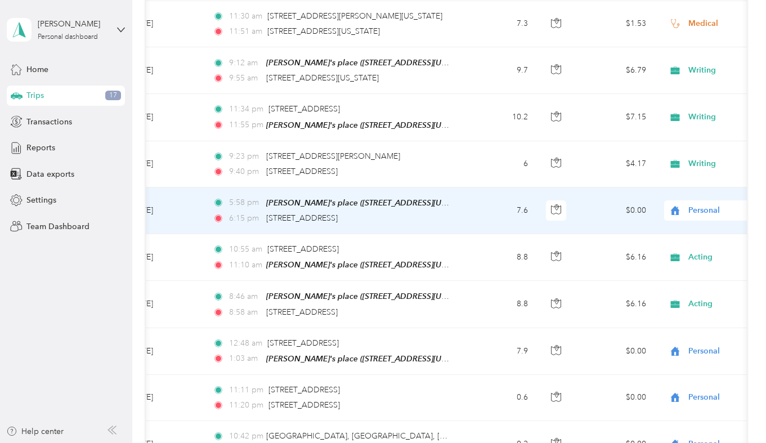
scroll to position [794, 0]
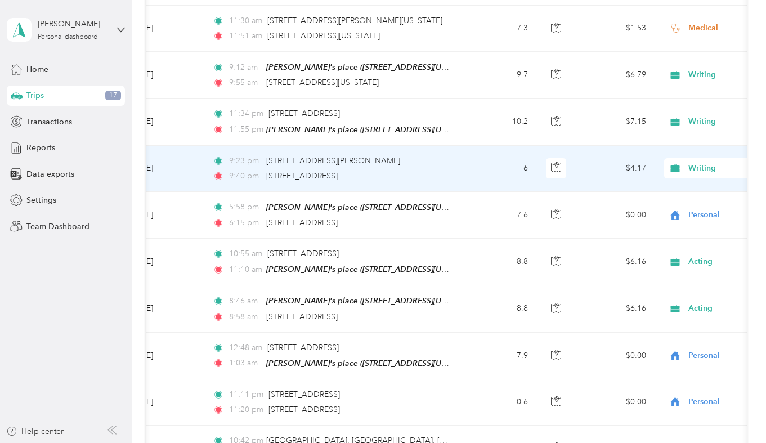
click at [686, 162] on span "Writing" at bounding box center [729, 168] width 123 height 12
click at [667, 202] on span "Personal" at bounding box center [706, 205] width 104 height 12
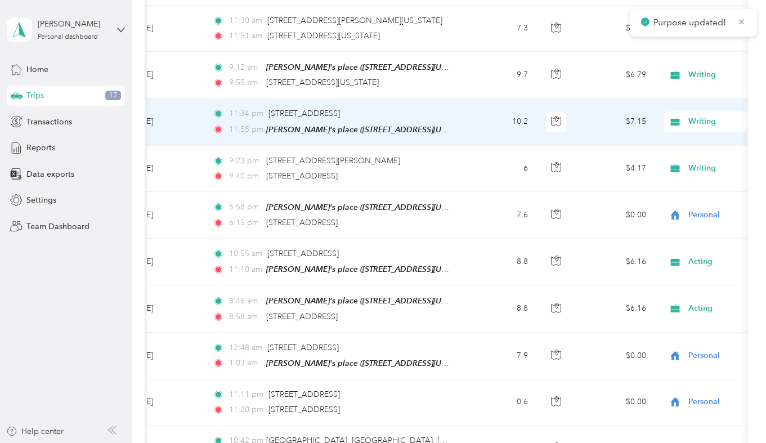
click at [699, 118] on span "Writing" at bounding box center [739, 121] width 103 height 12
click at [672, 159] on span "Personal" at bounding box center [706, 159] width 104 height 12
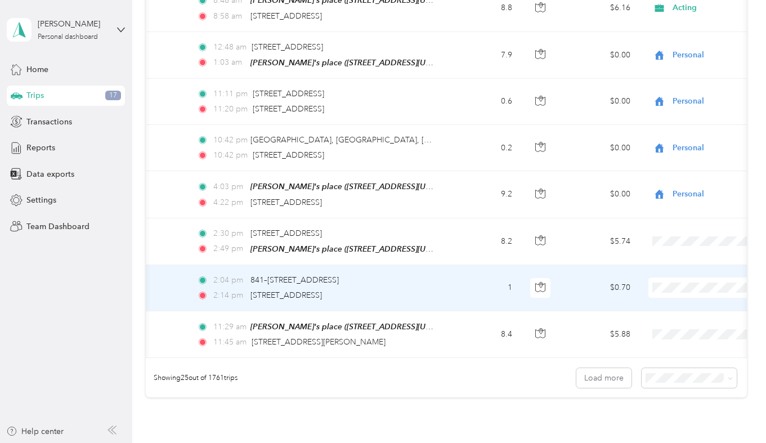
scroll to position [0, 65]
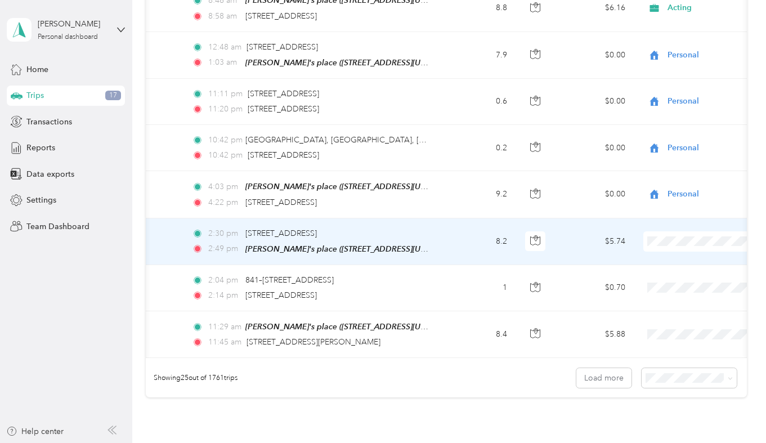
click at [665, 240] on span at bounding box center [712, 241] width 139 height 20
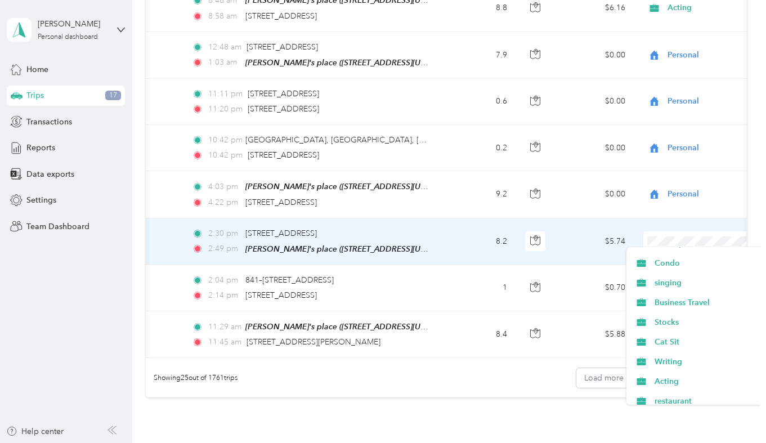
scroll to position [152, 0]
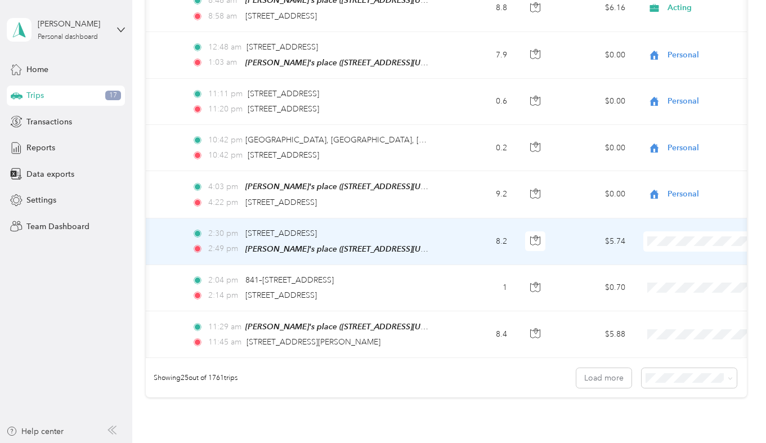
click at [674, 343] on span "Writing" at bounding box center [706, 341] width 104 height 12
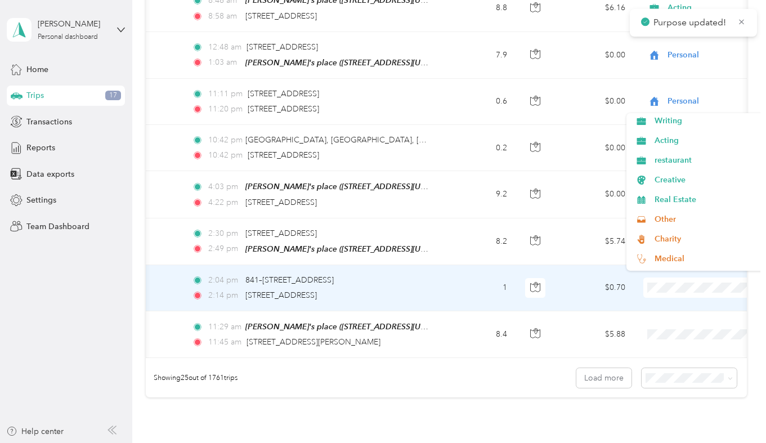
scroll to position [236, 0]
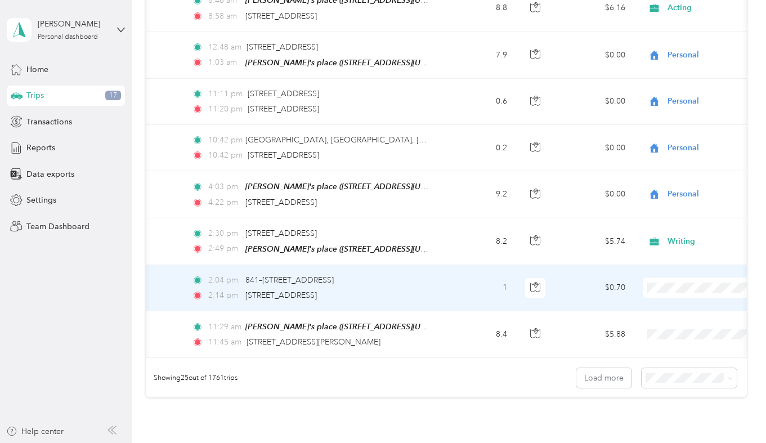
click at [676, 132] on ol "Work Personal Teaching Field Agent Stock Trading Public Transport Old trips Con…" at bounding box center [695, 191] width 139 height 157
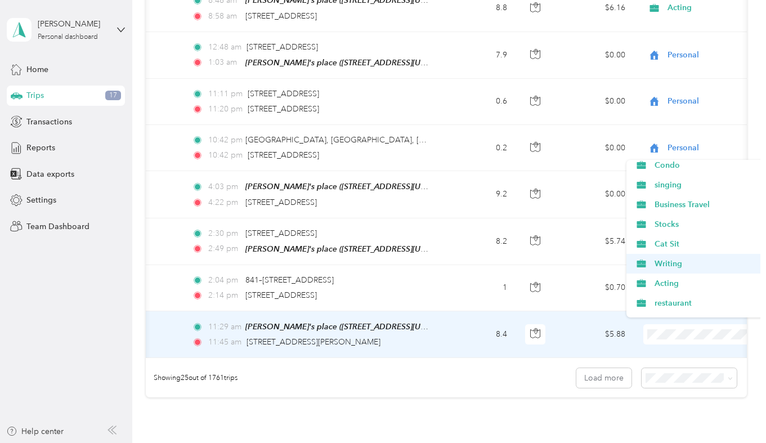
scroll to position [141, 0]
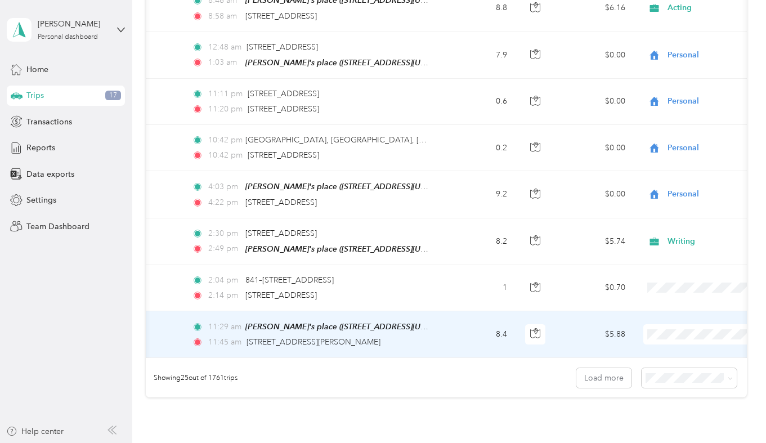
click at [659, 260] on span "Writing" at bounding box center [706, 265] width 104 height 12
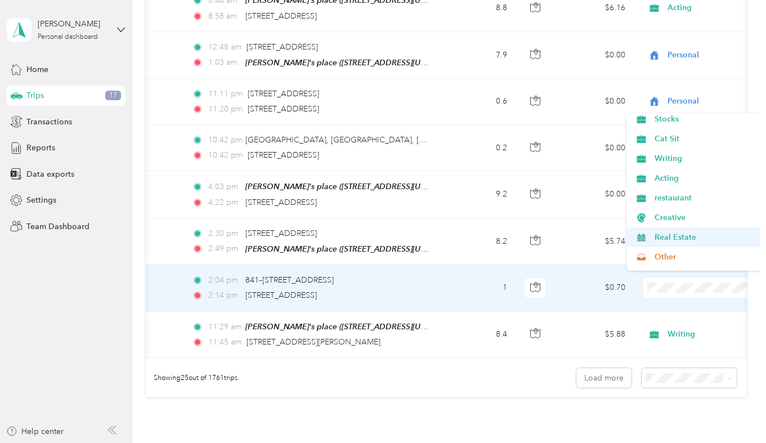
scroll to position [202, 0]
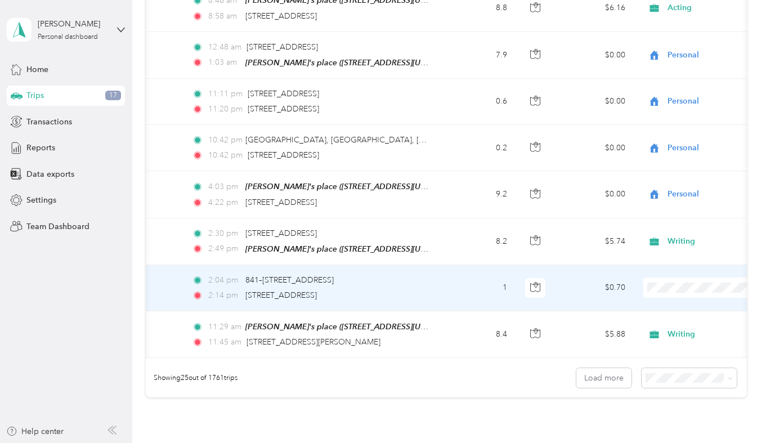
click at [658, 164] on li "Writing" at bounding box center [695, 157] width 139 height 20
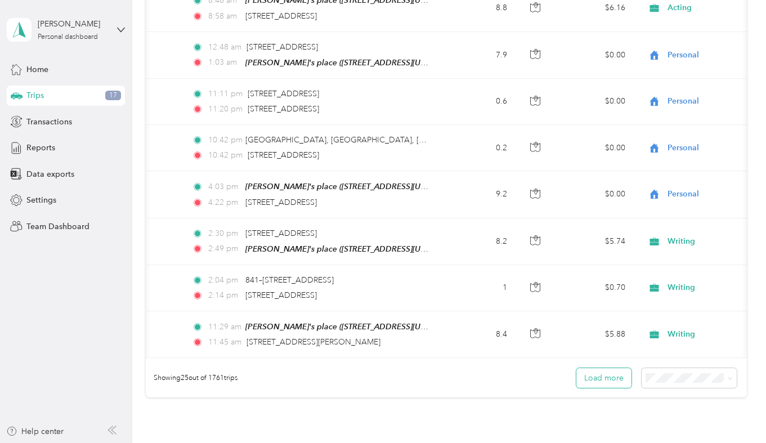
click at [626, 372] on button "Load more" at bounding box center [603, 378] width 55 height 20
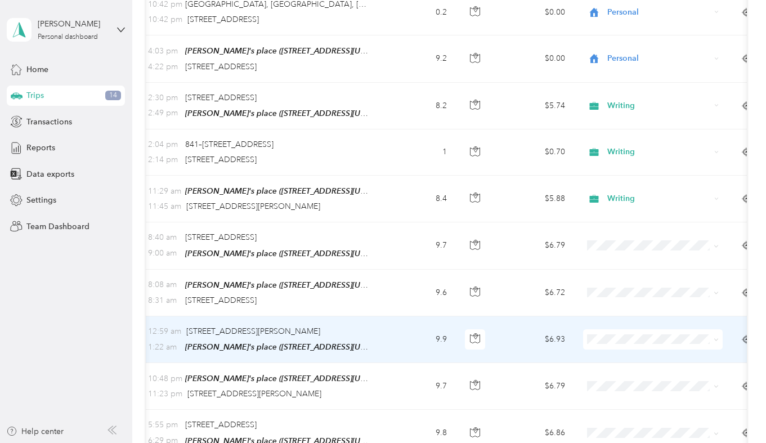
scroll to position [0, 129]
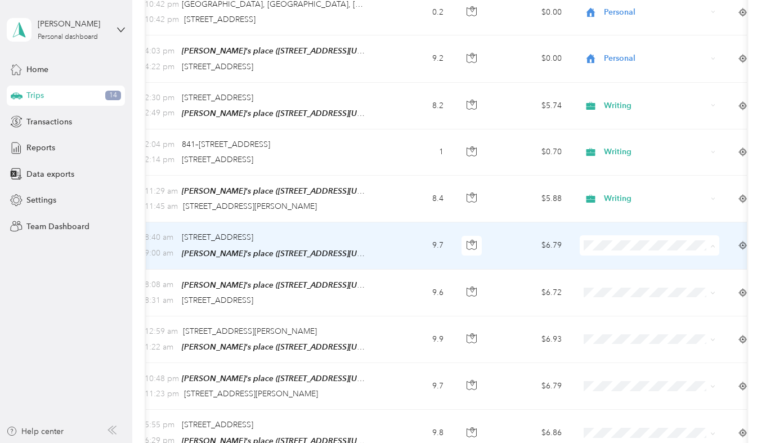
click at [605, 279] on span "Personal" at bounding box center [650, 280] width 124 height 12
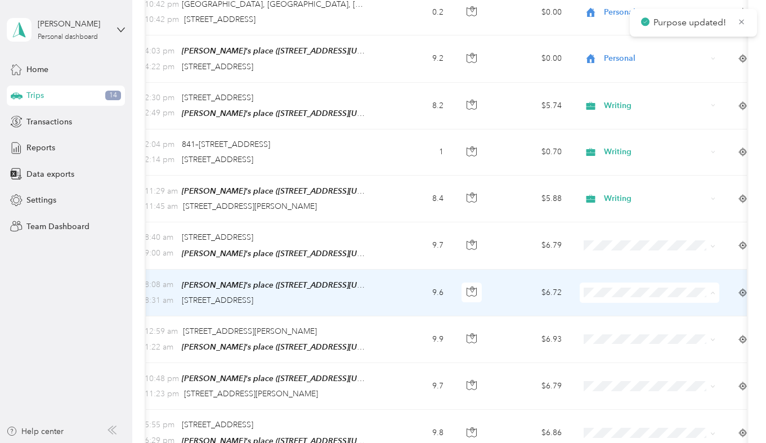
click at [598, 145] on icon at bounding box center [595, 146] width 14 height 9
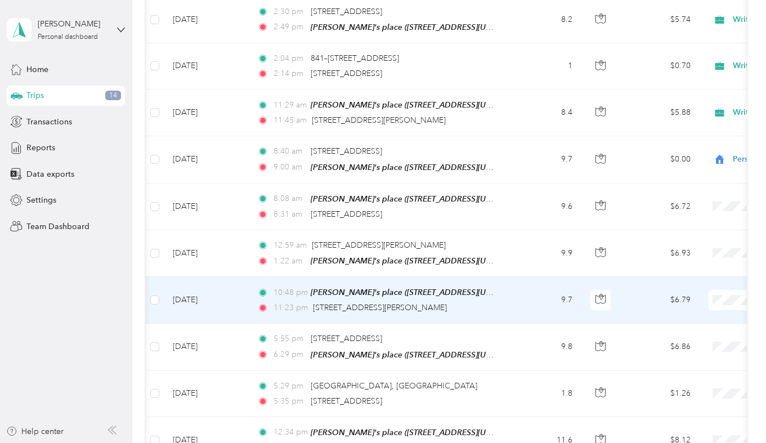
scroll to position [0, 33]
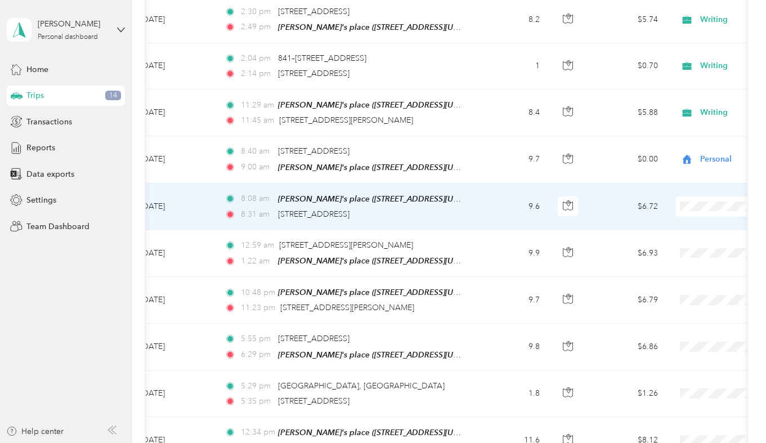
click at [689, 245] on li "Personal" at bounding box center [695, 240] width 139 height 20
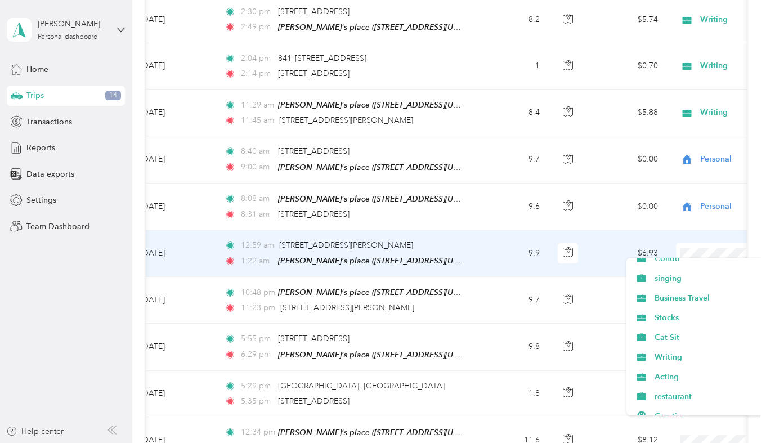
scroll to position [147, 0]
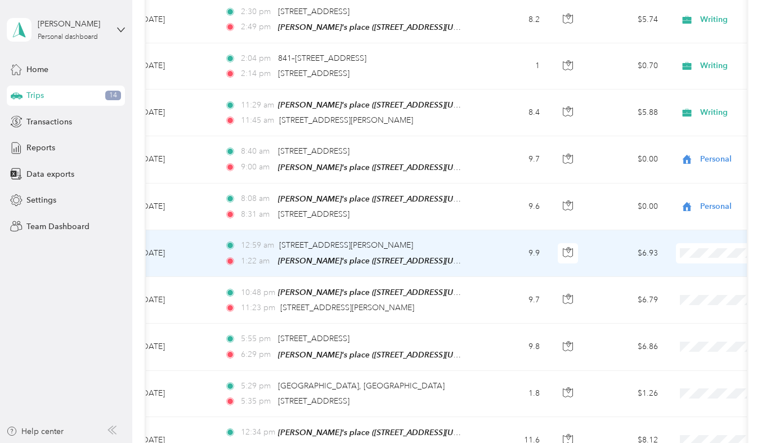
click at [674, 360] on li "Writing" at bounding box center [695, 356] width 139 height 20
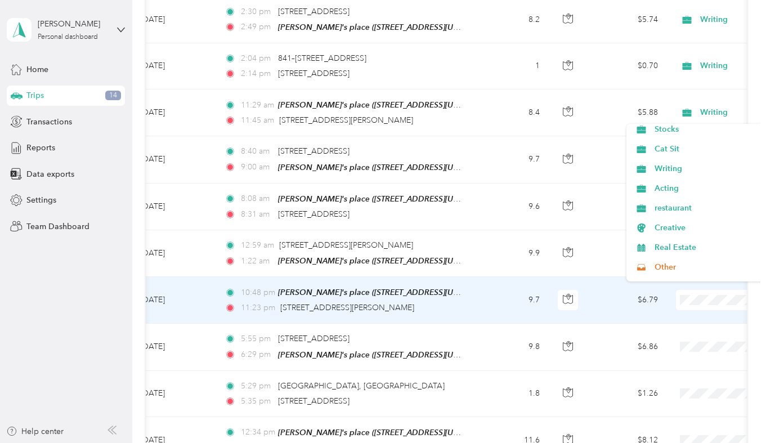
scroll to position [200, 0]
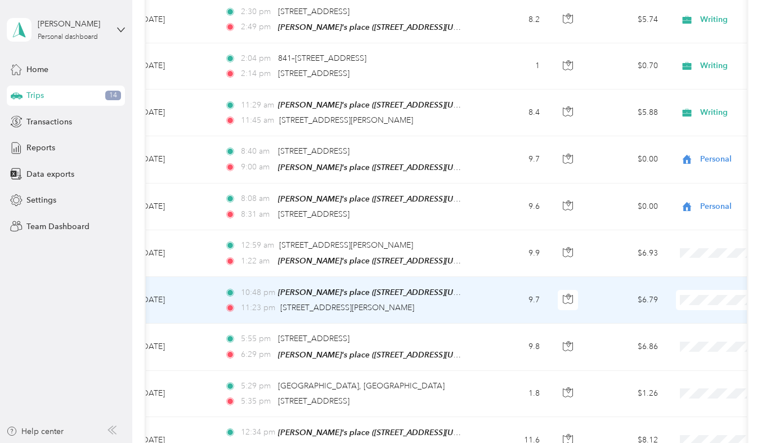
click at [688, 177] on ol "Work Personal Teaching Field Agent Stock Trading Public Transport Old trips Con…" at bounding box center [695, 202] width 139 height 157
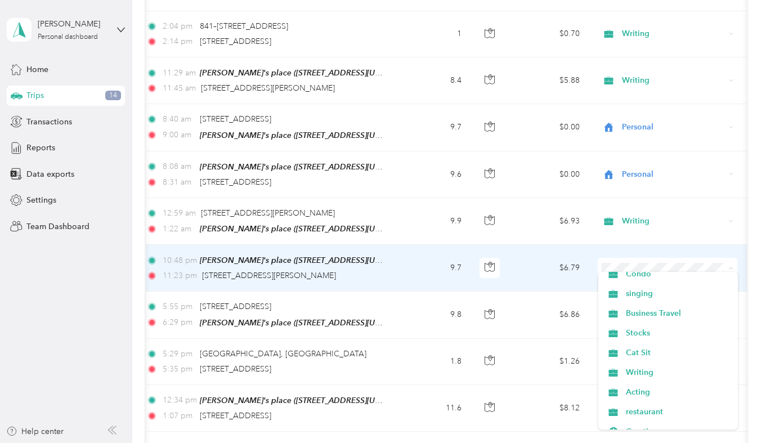
scroll to position [149, 0]
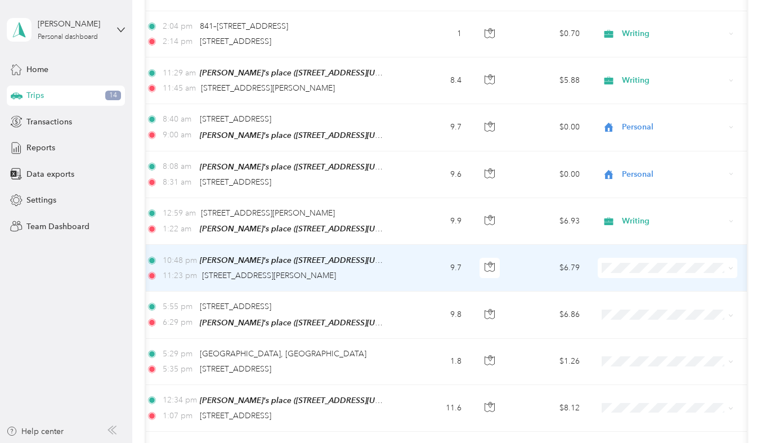
click at [625, 369] on span "Writing" at bounding box center [668, 368] width 124 height 12
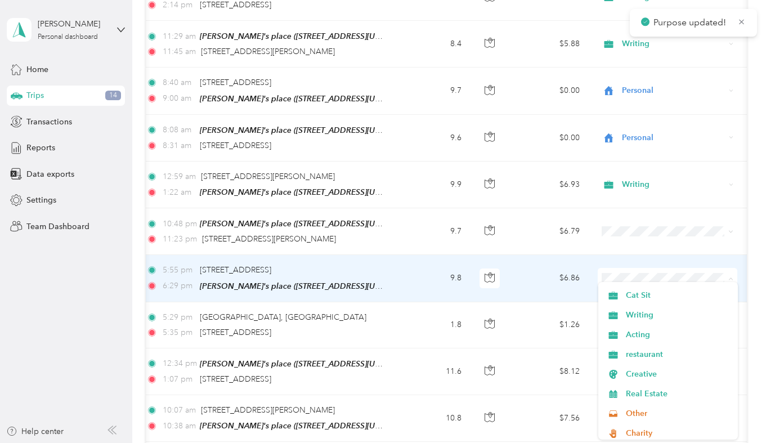
scroll to position [227, 0]
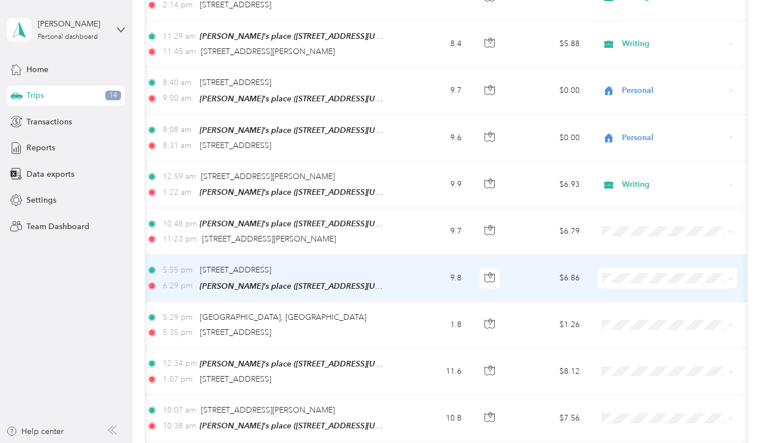
click at [639, 301] on span "Writing" at bounding box center [677, 301] width 104 height 12
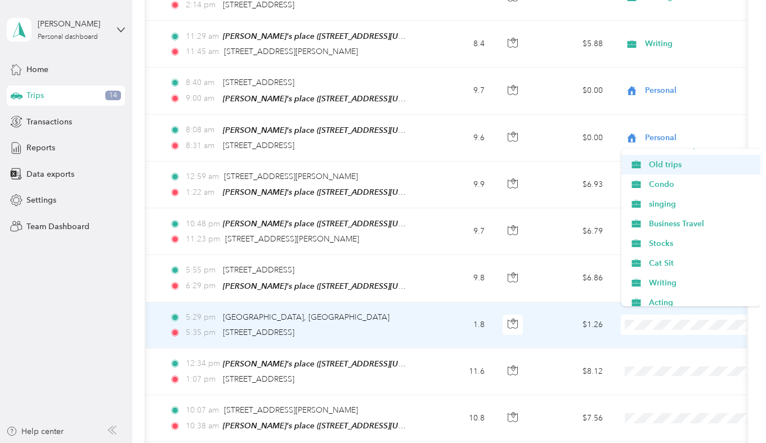
scroll to position [126, 0]
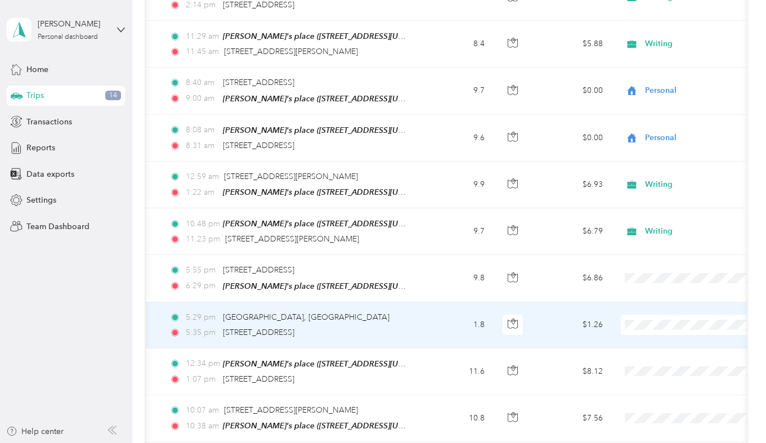
click at [659, 273] on li "Writing" at bounding box center [690, 269] width 139 height 20
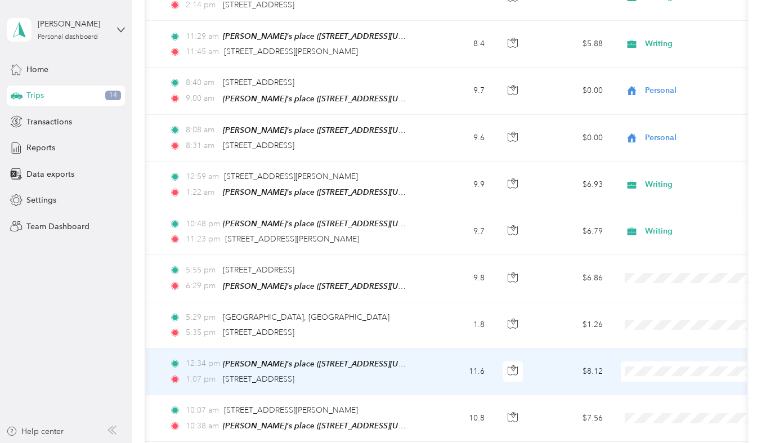
scroll to position [1426, 0]
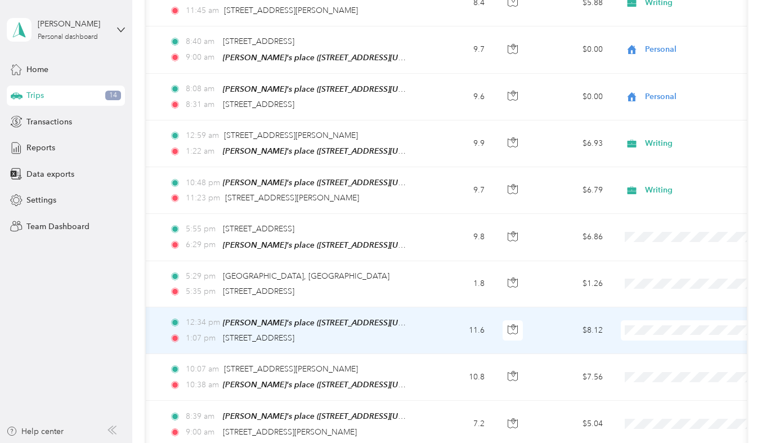
click at [649, 330] on span at bounding box center [689, 330] width 139 height 20
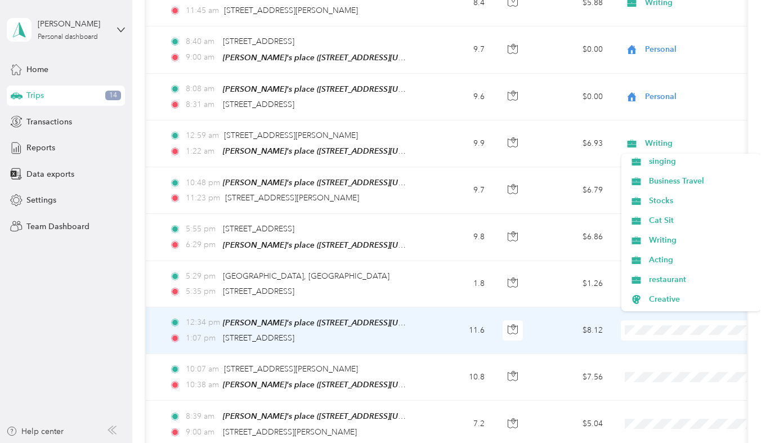
scroll to position [170, 0]
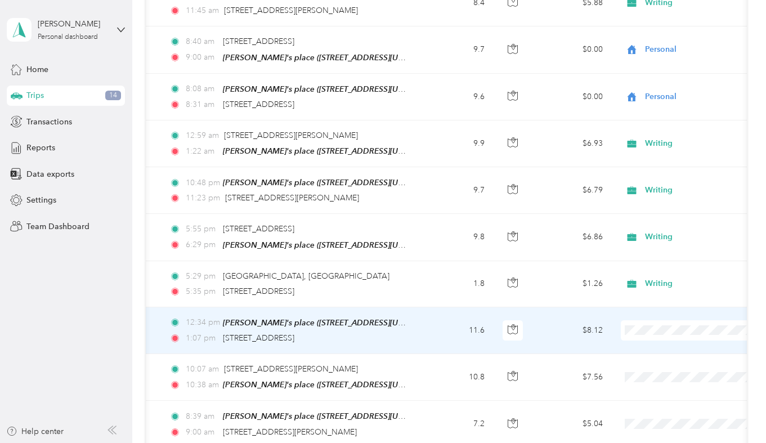
click at [668, 232] on span "Writing" at bounding box center [701, 229] width 104 height 12
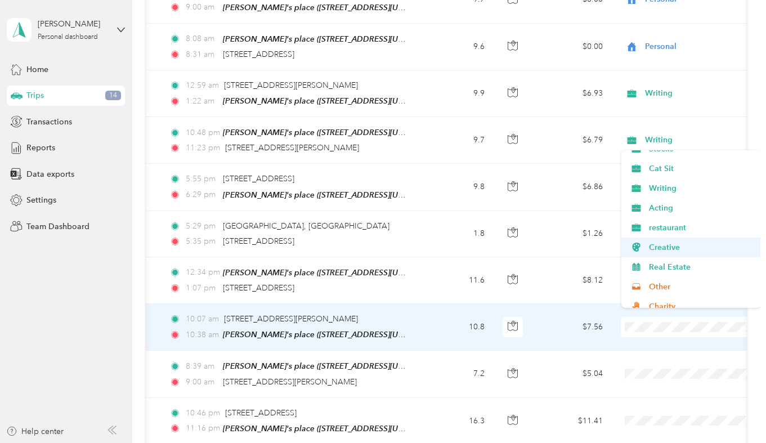
scroll to position [240, 0]
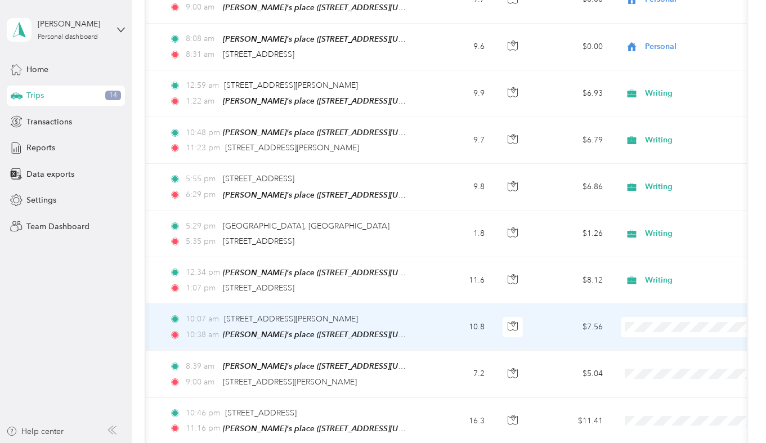
click at [665, 181] on li "Acting" at bounding box center [690, 176] width 139 height 20
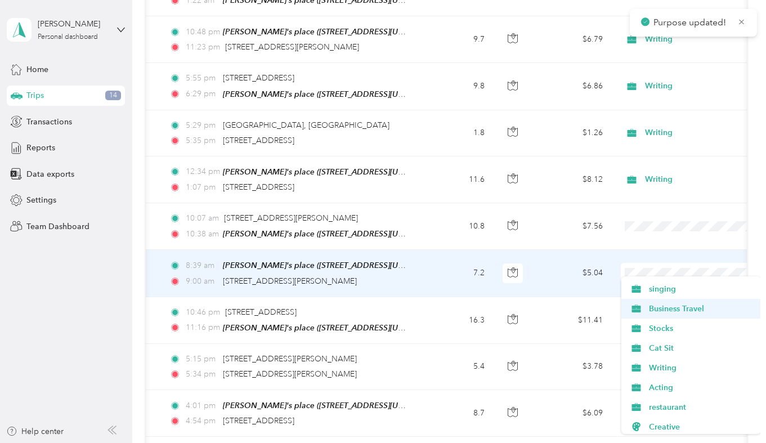
scroll to position [154, 0]
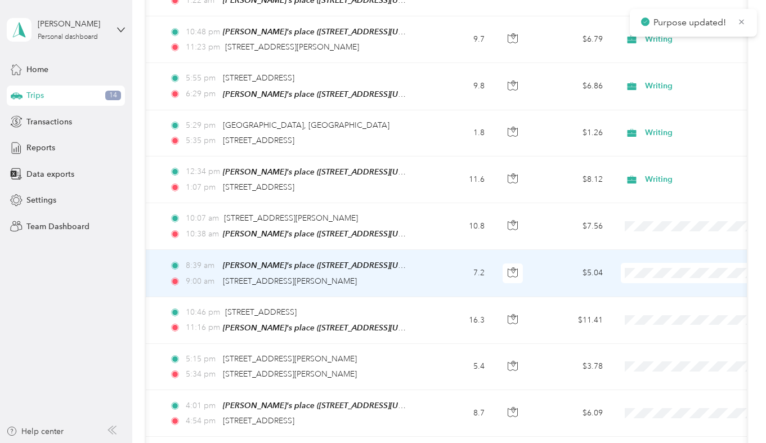
click at [650, 386] on span "Acting" at bounding box center [701, 388] width 104 height 12
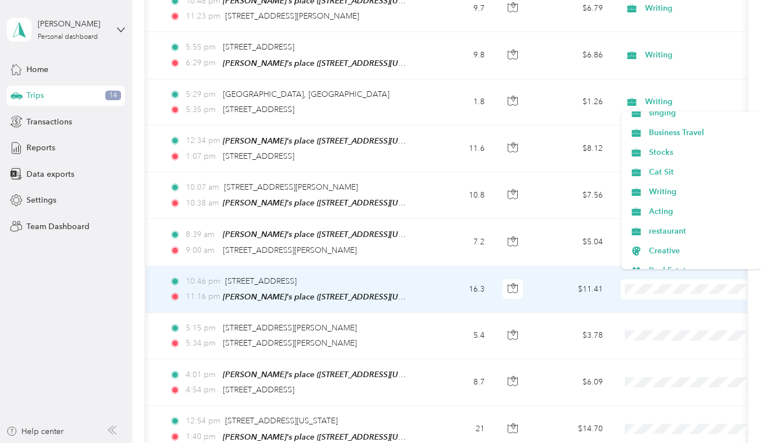
scroll to position [177, 0]
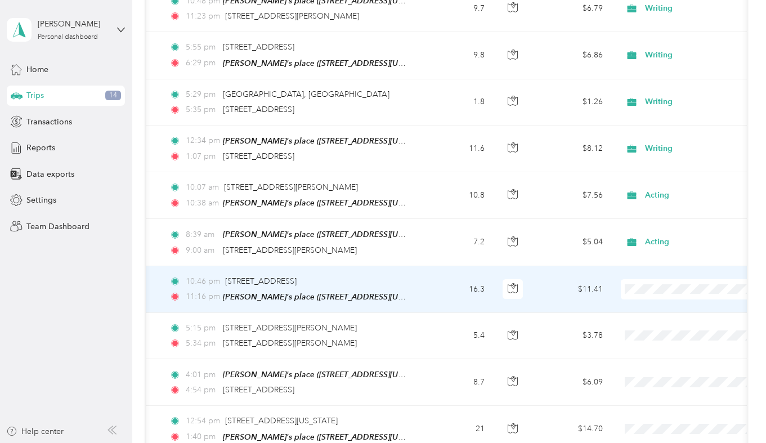
click at [661, 179] on span "Writing" at bounding box center [701, 181] width 104 height 12
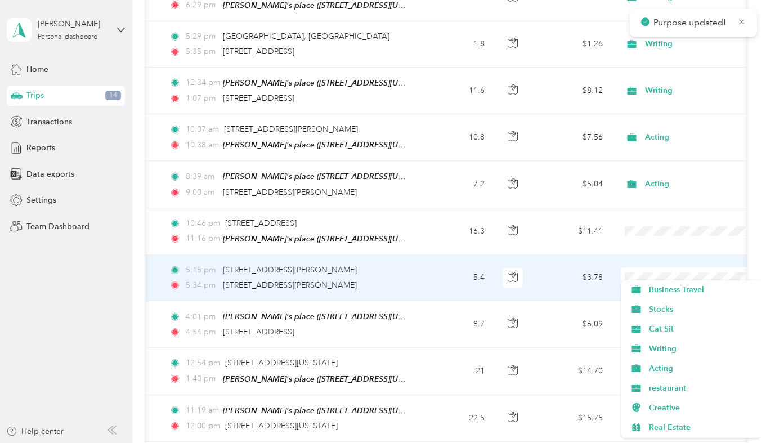
scroll to position [186, 0]
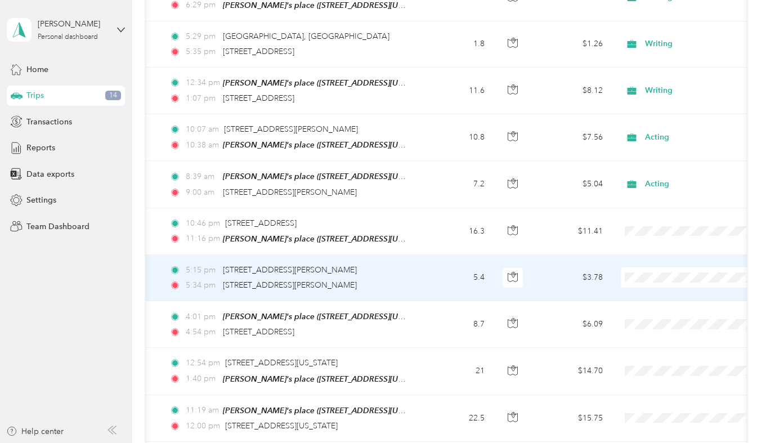
click at [670, 339] on span "Writing" at bounding box center [701, 340] width 104 height 12
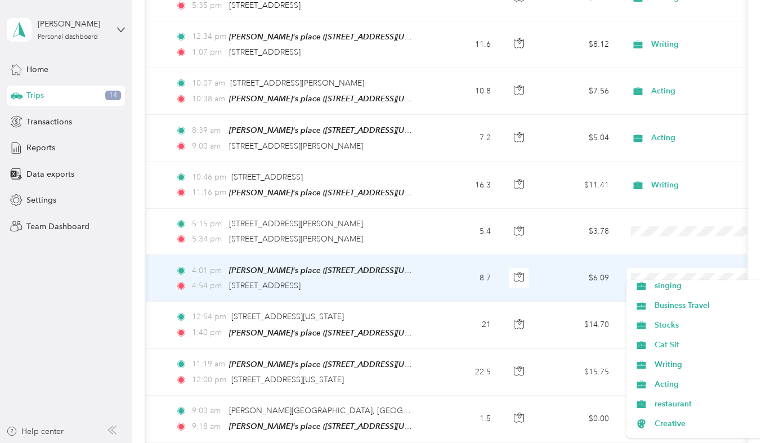
scroll to position [164, 0]
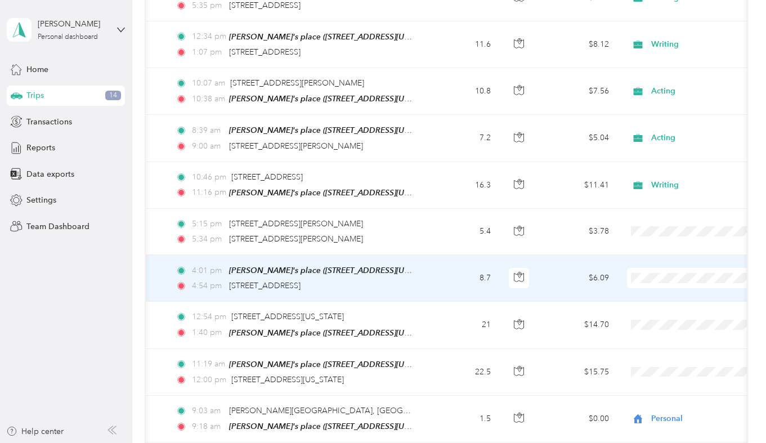
click at [654, 366] on span "Writing" at bounding box center [706, 363] width 104 height 12
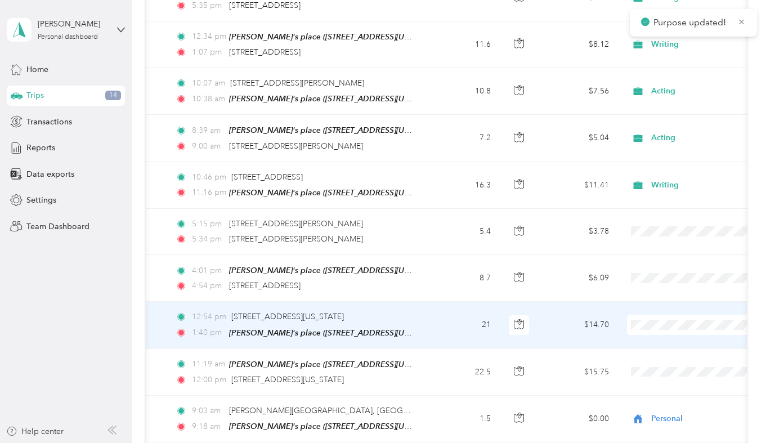
click at [644, 314] on span at bounding box center [696, 324] width 139 height 20
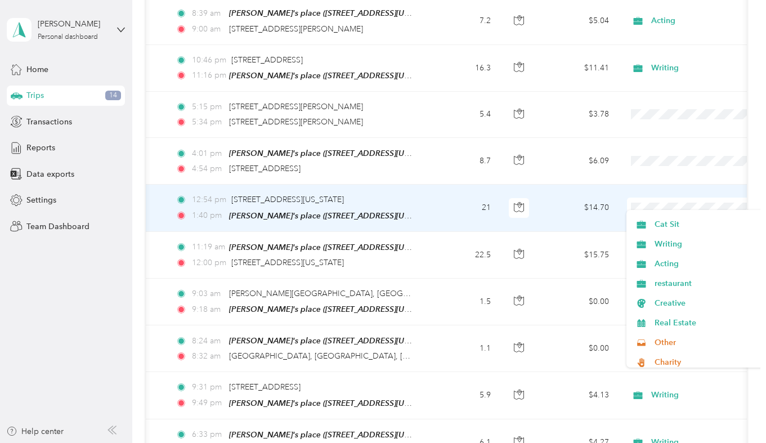
scroll to position [276, 0]
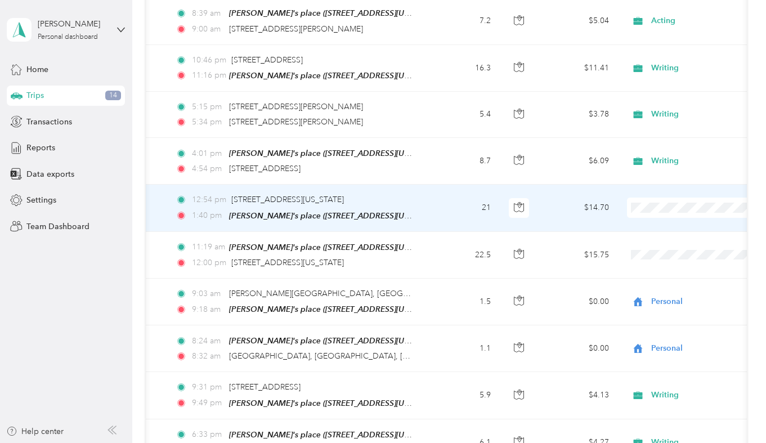
click at [667, 321] on span "Medical" at bounding box center [706, 318] width 104 height 12
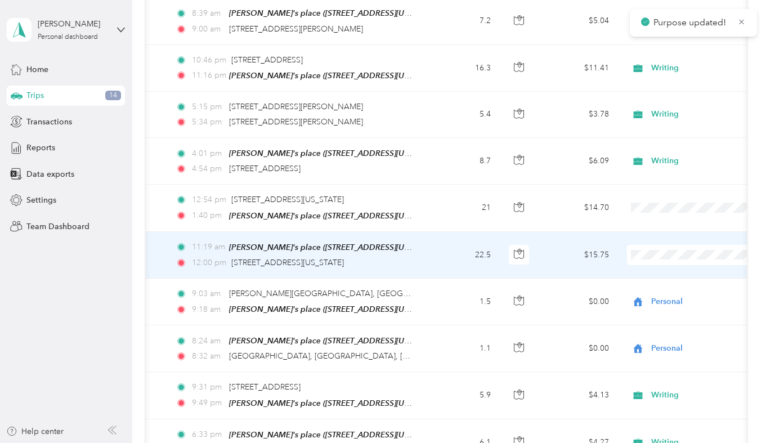
click at [659, 370] on li "Medical" at bounding box center [695, 365] width 139 height 20
click at [650, 366] on span "Medical" at bounding box center [696, 365] width 124 height 12
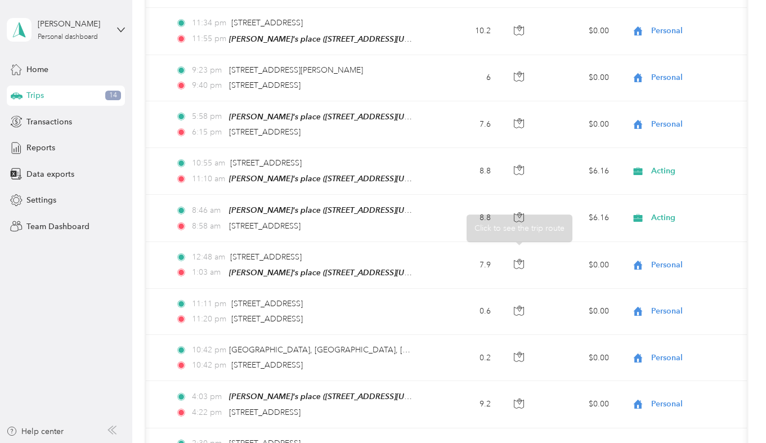
scroll to position [0, 0]
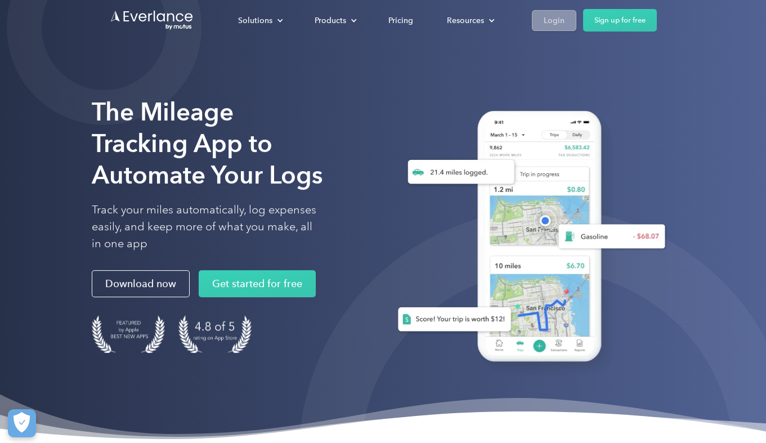
click at [552, 25] on div "Login" at bounding box center [553, 20] width 21 height 14
